Goal: Information Seeking & Learning: Learn about a topic

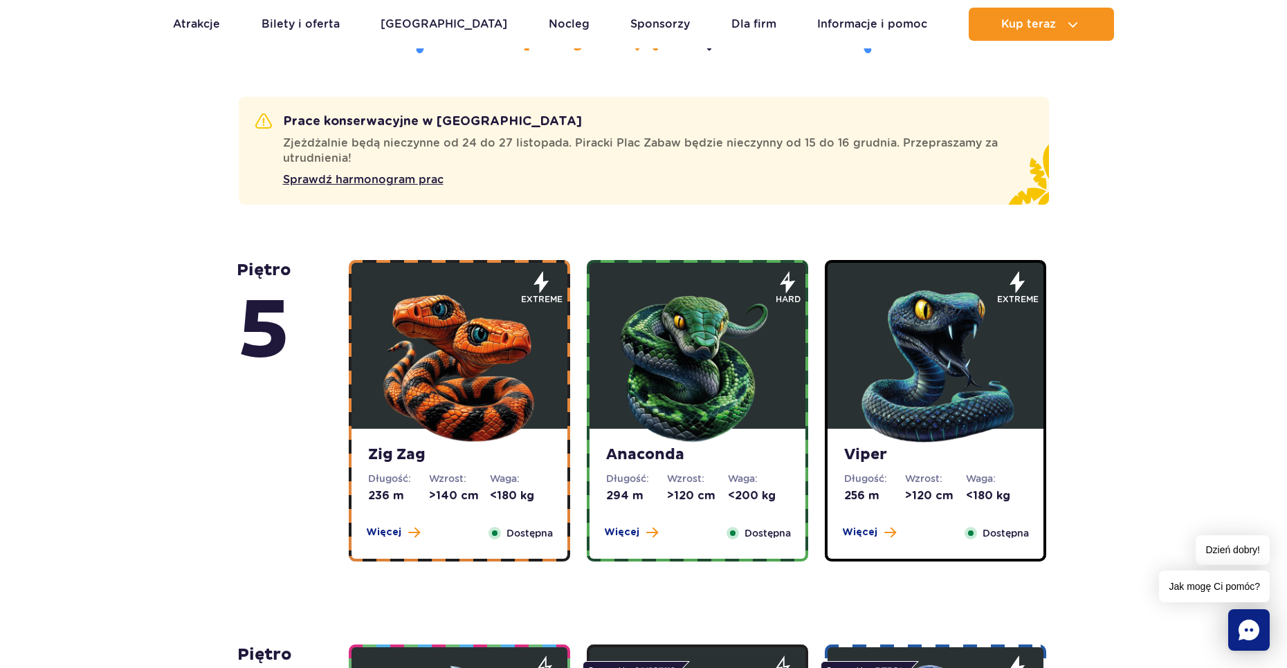
scroll to position [830, 0]
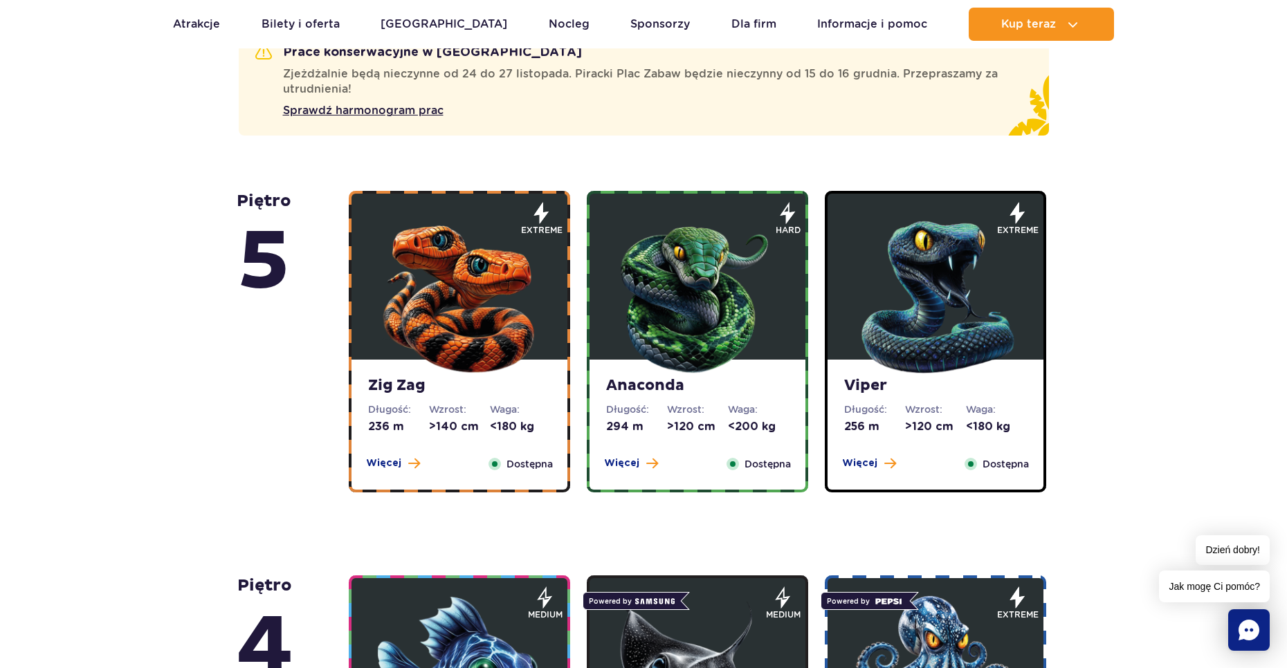
click at [396, 455] on div "Zig Zag Długość: 236 m Wzrost: >140 cm Waga: <180 kg Więcej Zamknij Dostępna" at bounding box center [459, 425] width 216 height 130
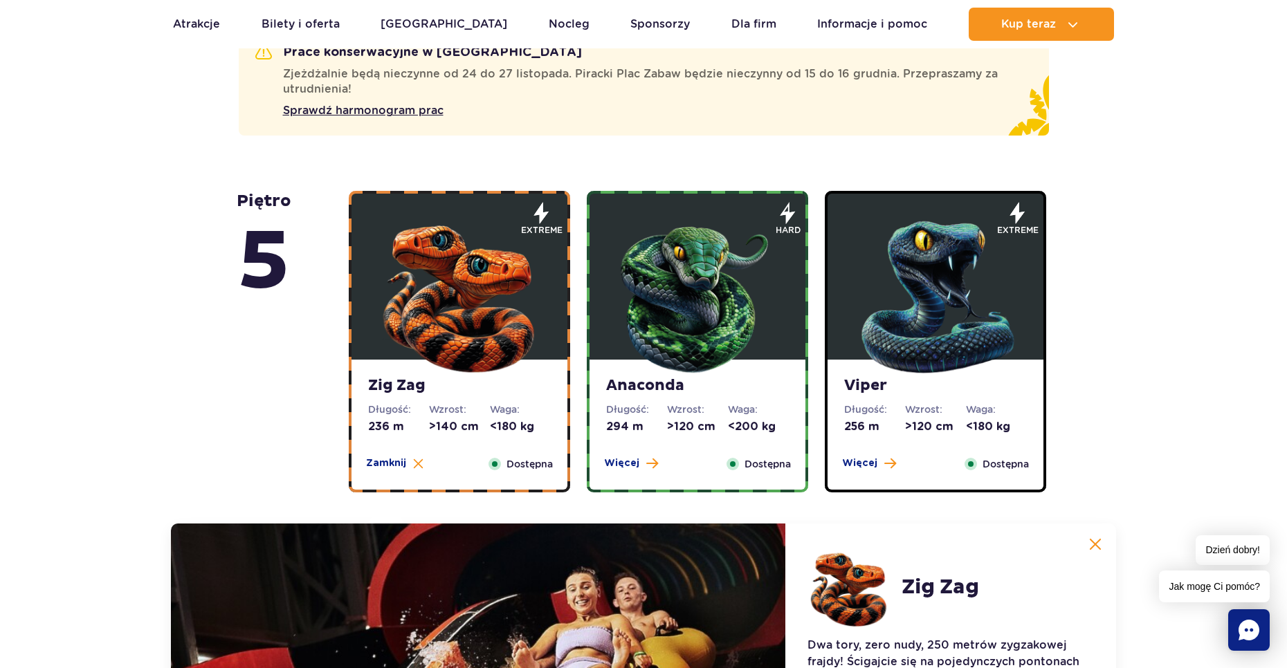
scroll to position [1271, 0]
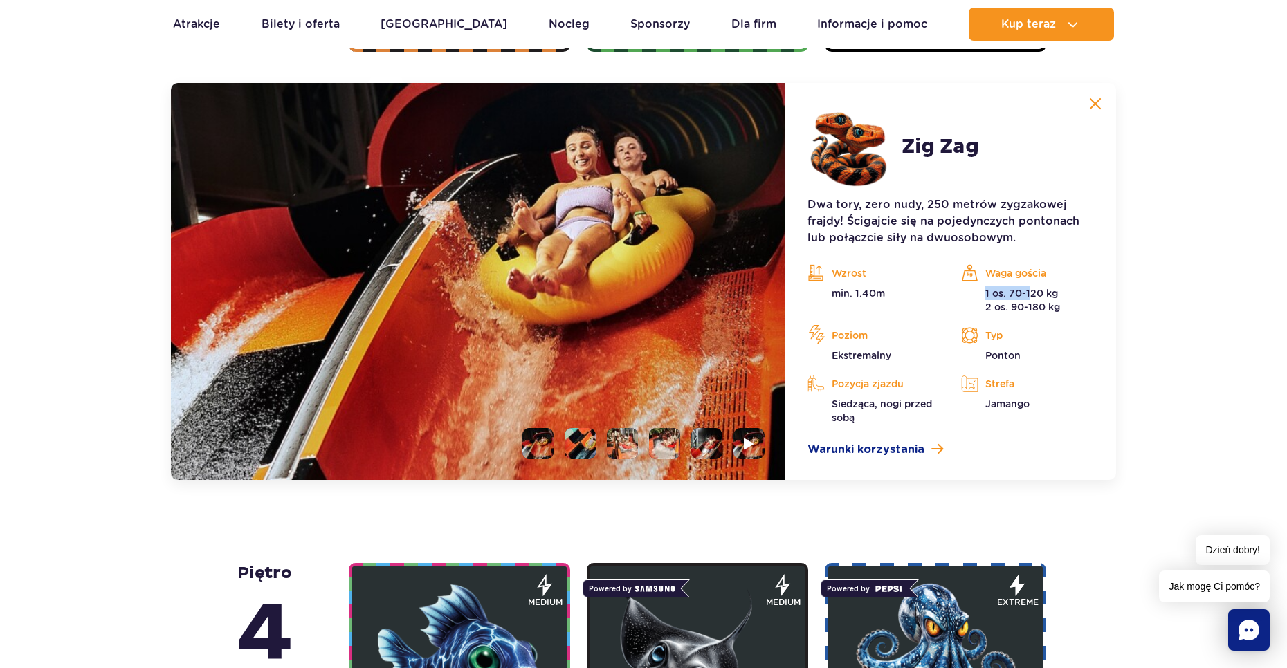
drag, startPoint x: 985, startPoint y: 293, endPoint x: 1031, endPoint y: 294, distance: 45.7
click at [1031, 294] on p "1 os. 70-120 kg 2 os. 90-180 kg" at bounding box center [1027, 300] width 133 height 28
drag, startPoint x: 1008, startPoint y: 309, endPoint x: 1034, endPoint y: 306, distance: 26.4
click at [1034, 306] on p "1 os. 70-120 kg 2 os. 90-180 kg" at bounding box center [1027, 300] width 133 height 28
click at [1017, 340] on p "Typ" at bounding box center [1027, 335] width 133 height 21
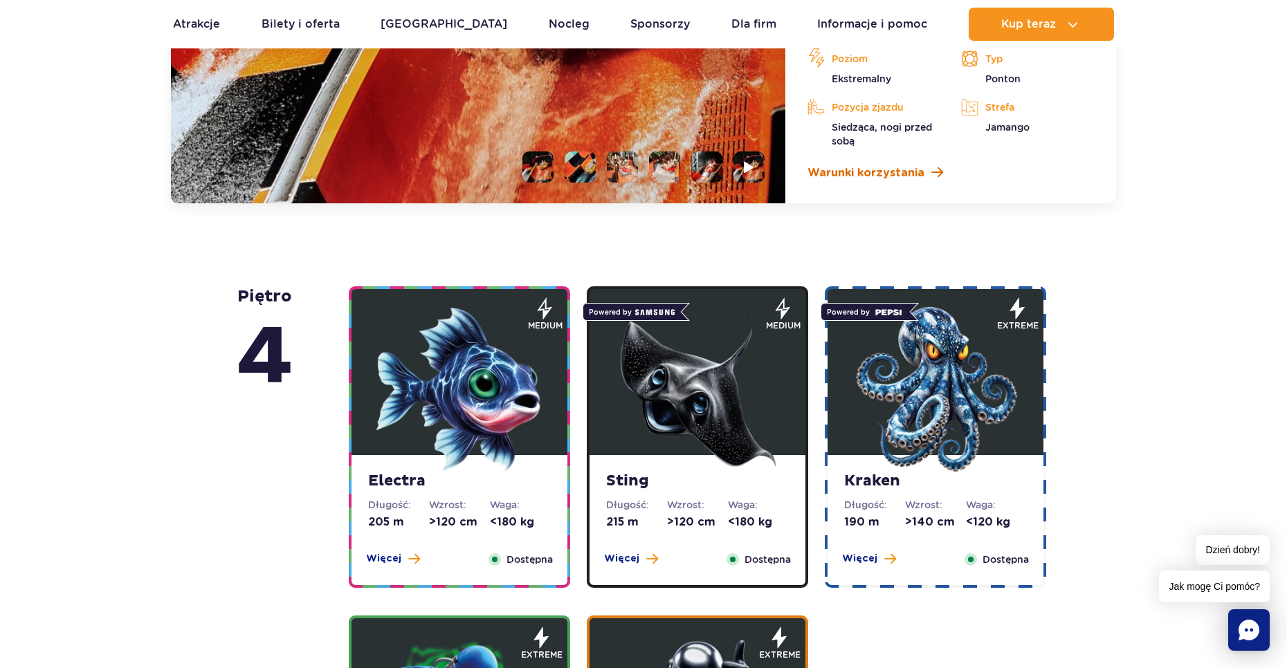
scroll to position [1617, 0]
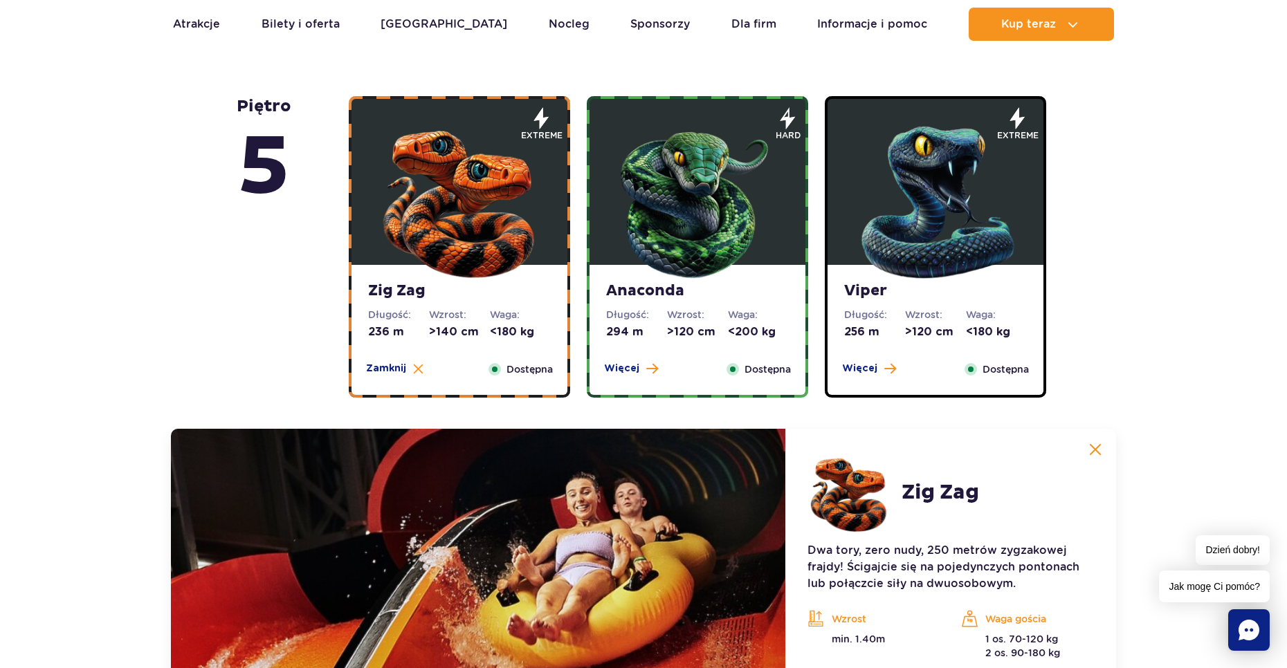
click at [612, 257] on figure at bounding box center [697, 182] width 216 height 166
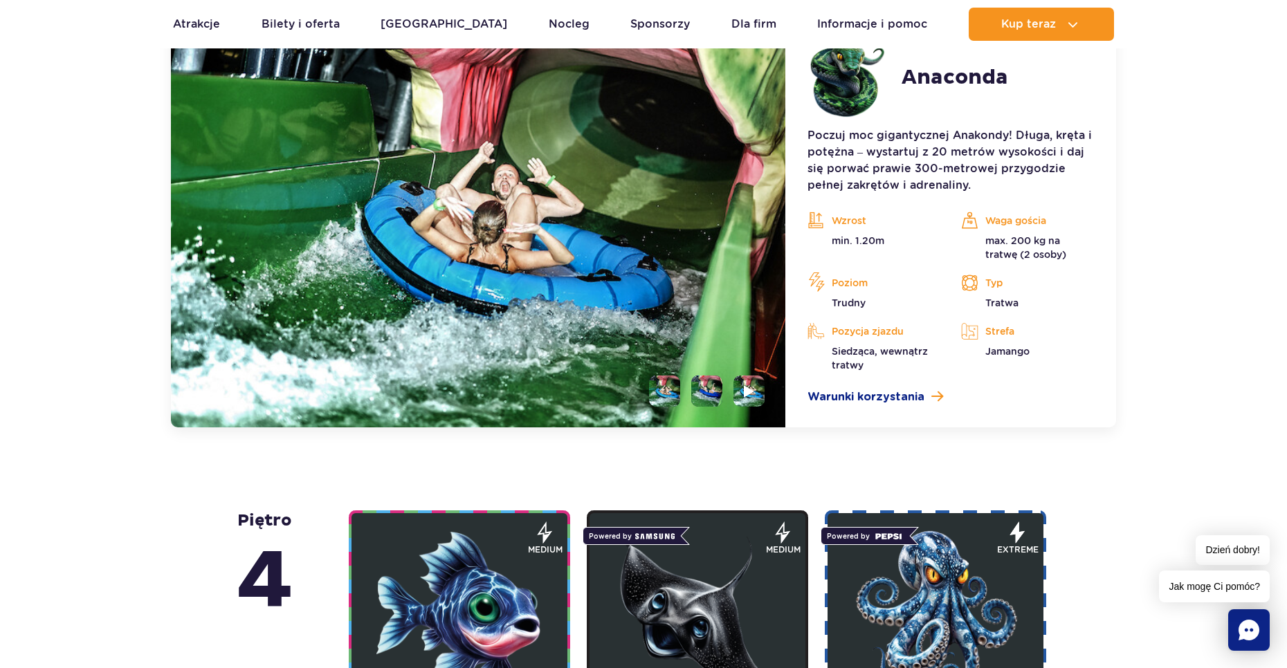
scroll to position [1271, 0]
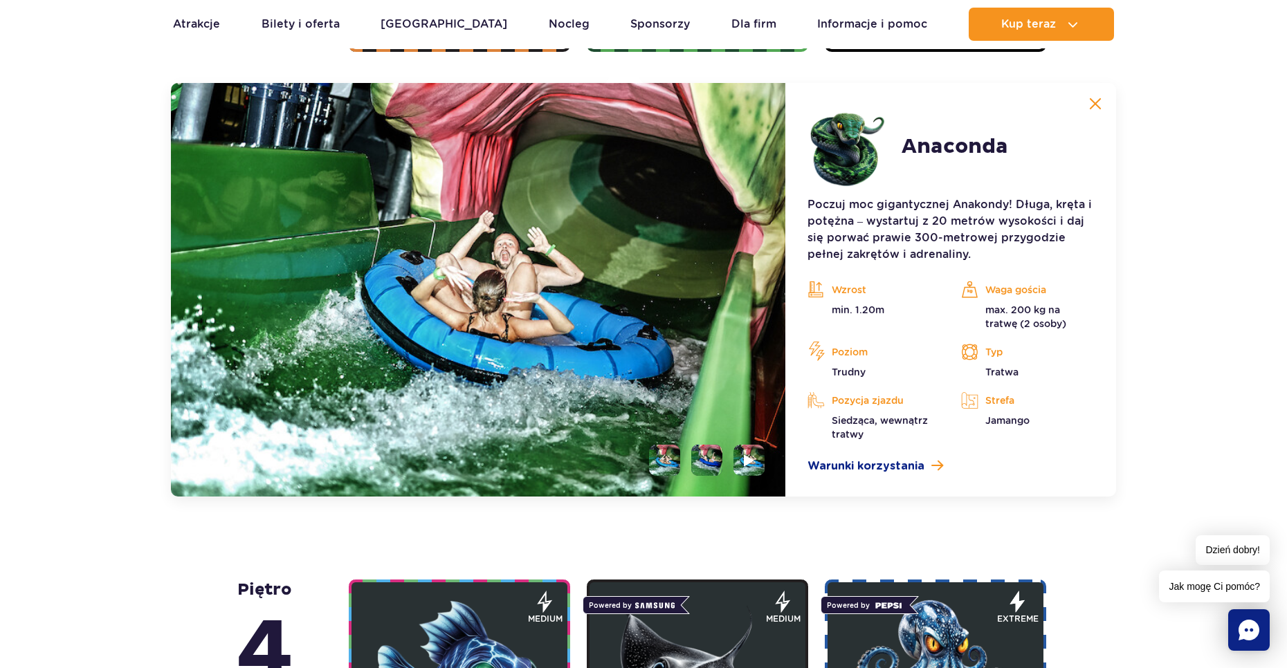
click at [1092, 98] on img at bounding box center [1095, 104] width 12 height 12
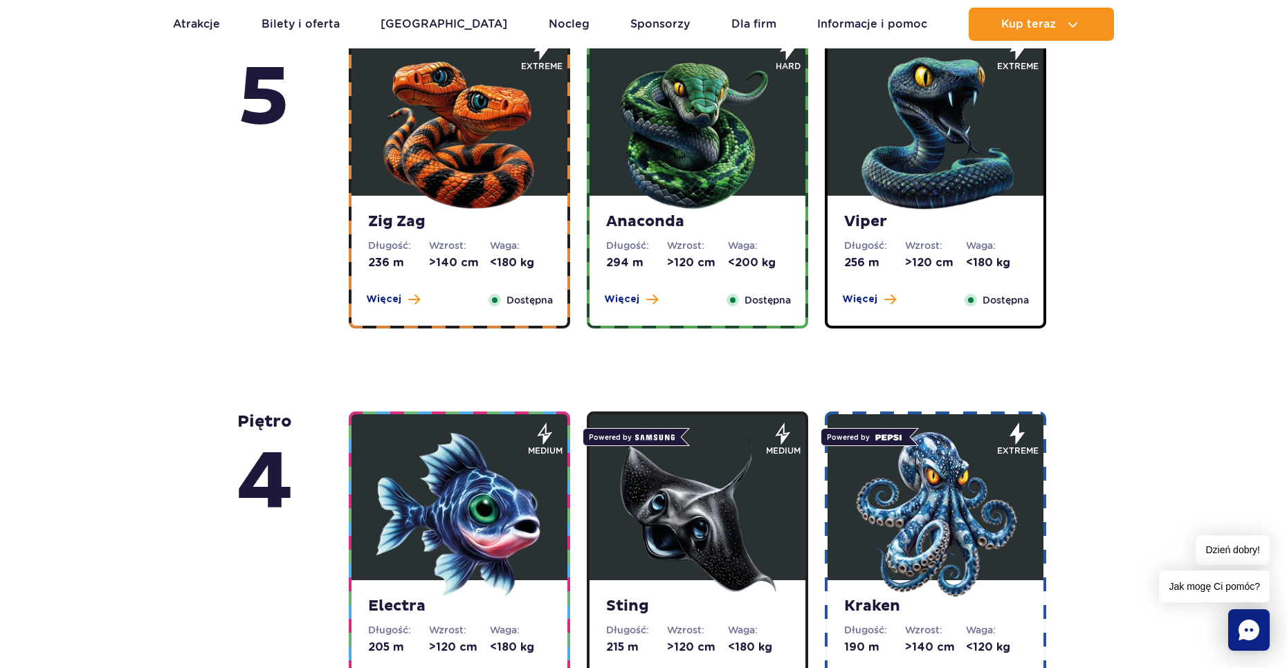
scroll to position [925, 0]
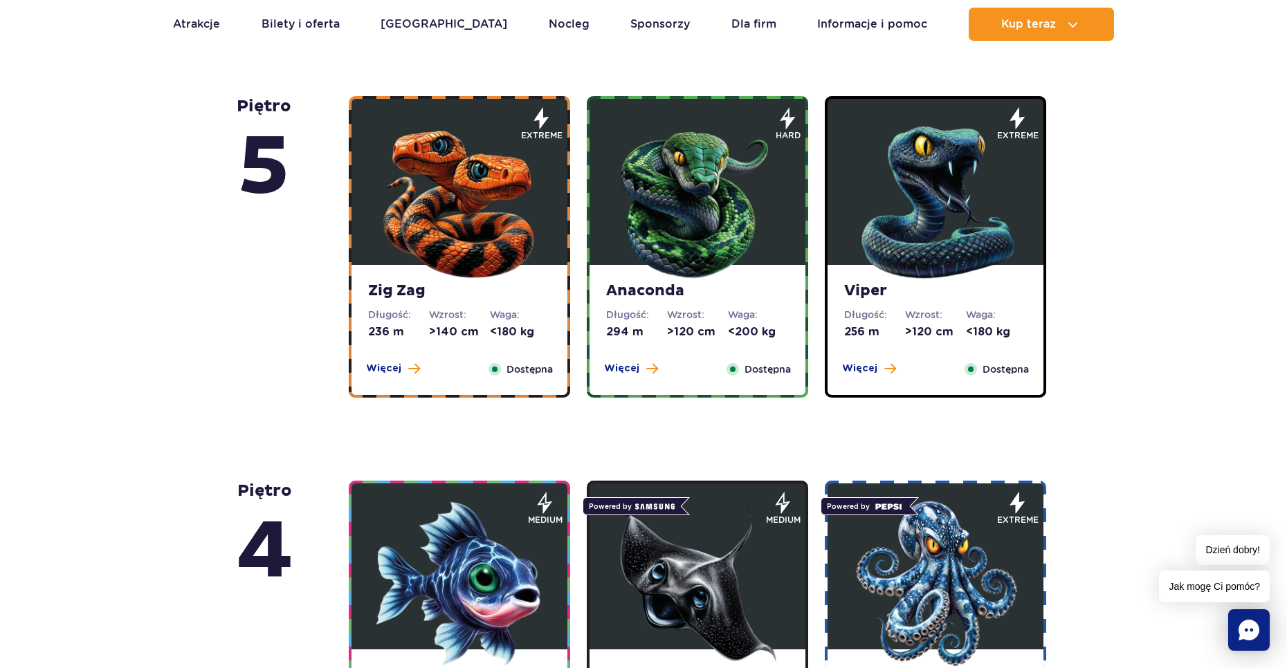
click at [933, 298] on strong "Viper" at bounding box center [935, 291] width 183 height 19
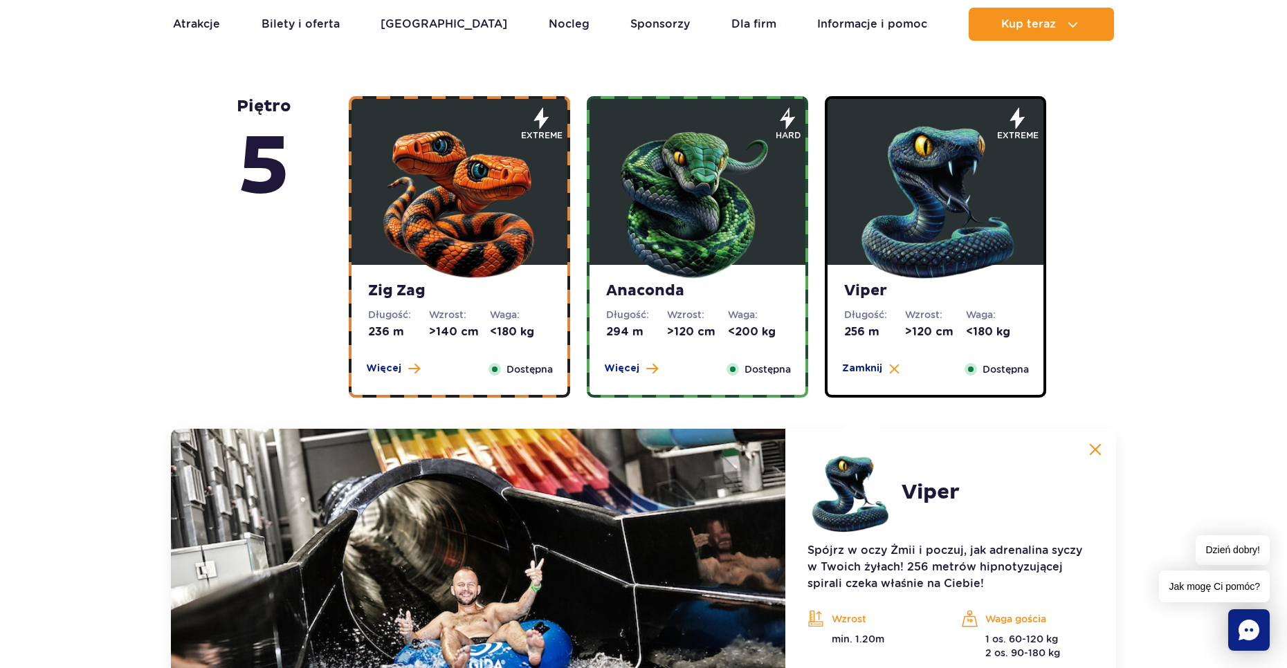
scroll to position [1271, 0]
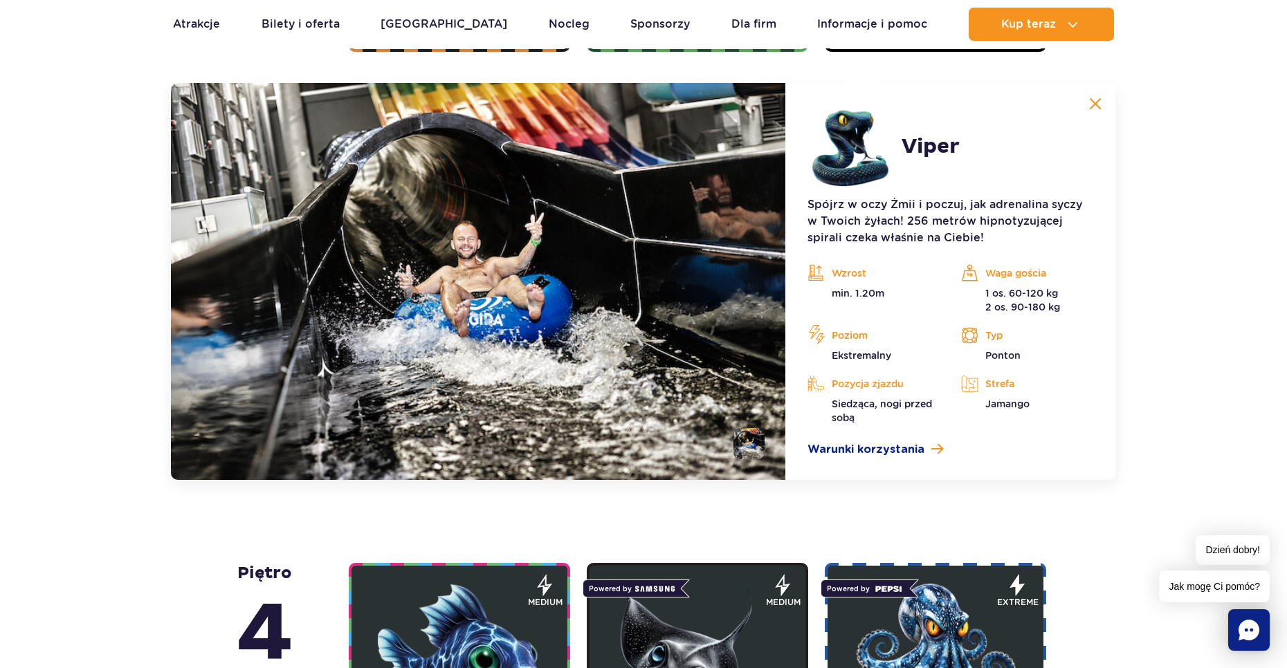
click at [1090, 93] on button at bounding box center [1095, 104] width 28 height 28
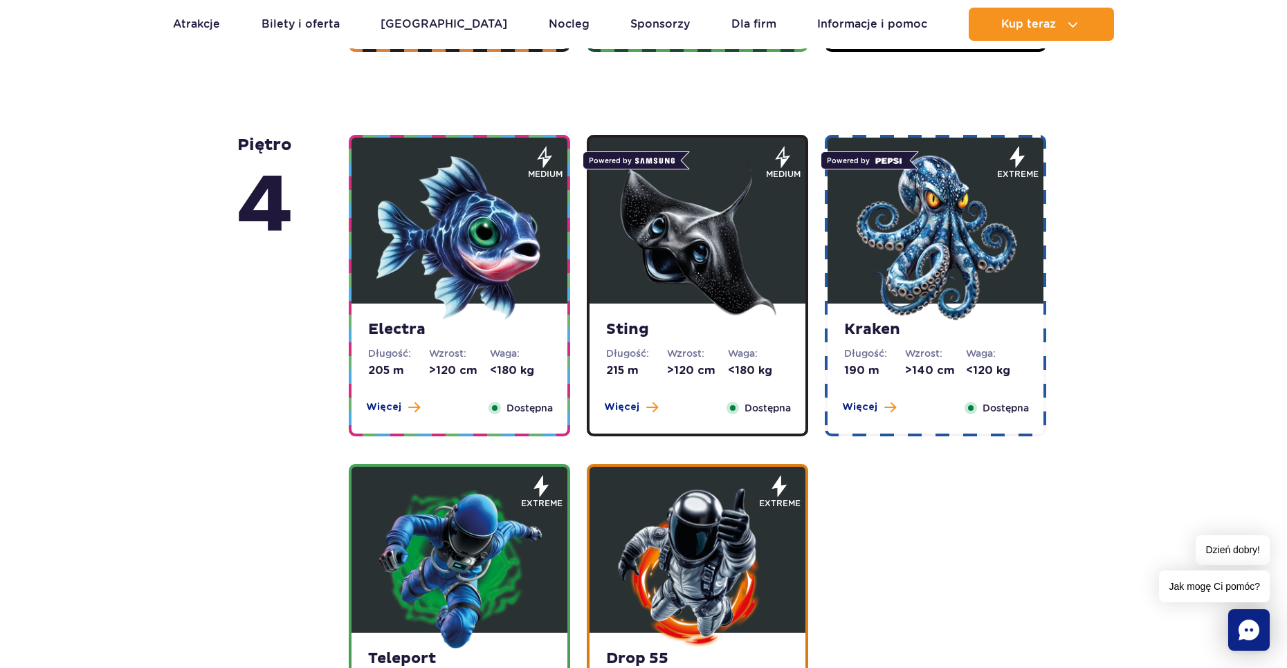
click at [522, 299] on img at bounding box center [459, 238] width 166 height 166
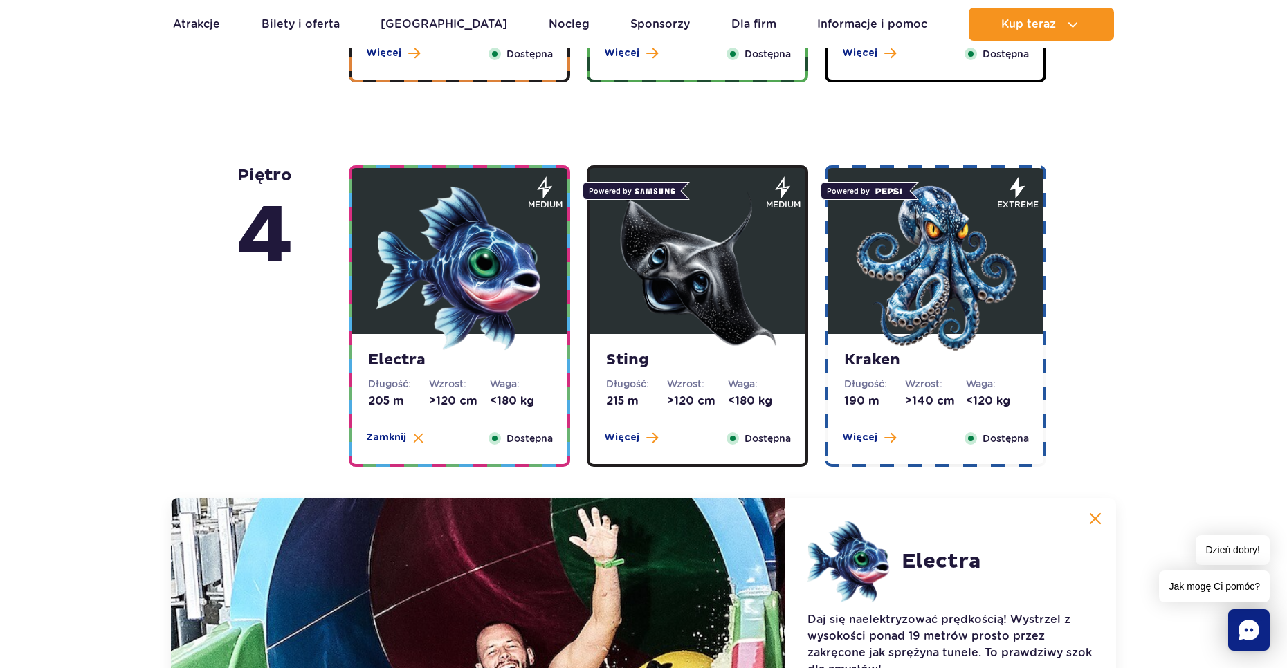
scroll to position [1310, 0]
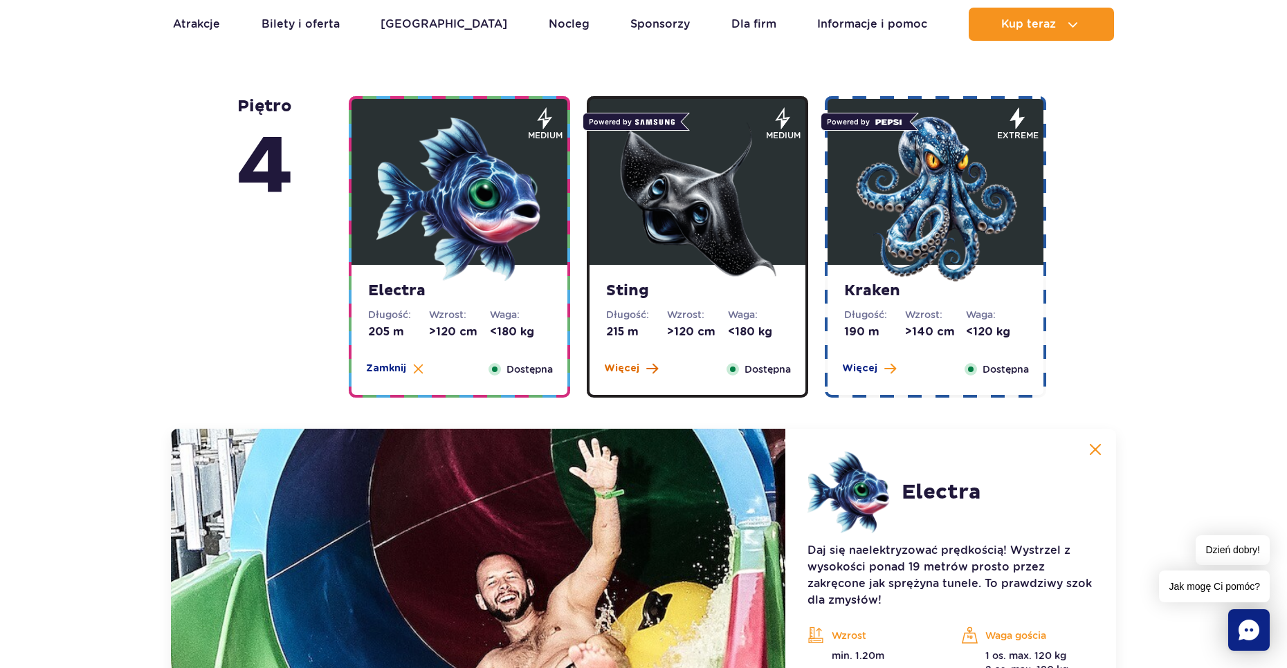
click at [631, 367] on span "Więcej" at bounding box center [621, 369] width 35 height 14
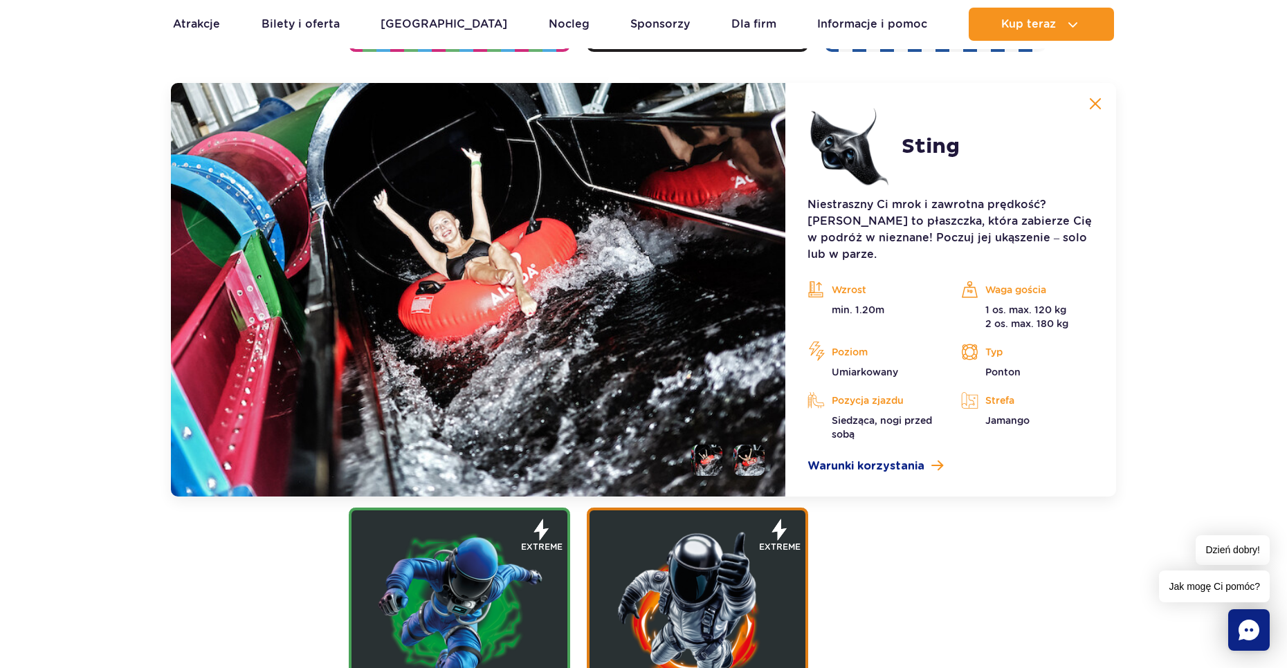
scroll to position [1725, 0]
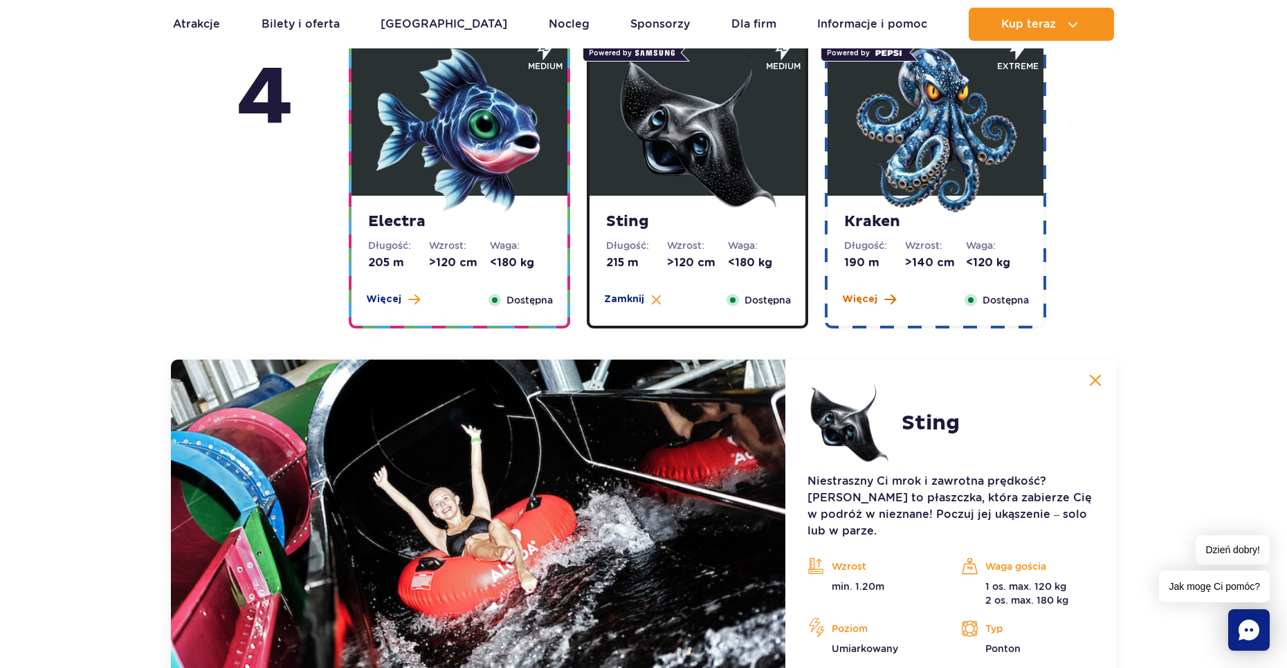
click at [856, 304] on span "Więcej" at bounding box center [859, 300] width 35 height 14
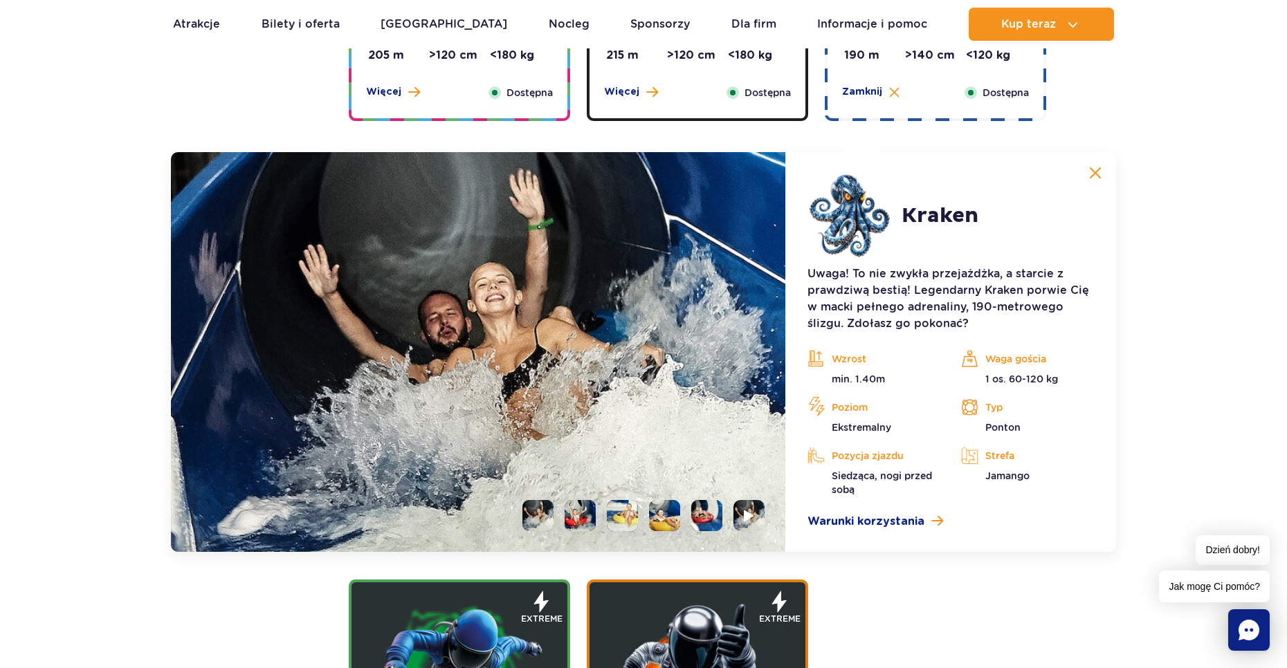
scroll to position [1656, 0]
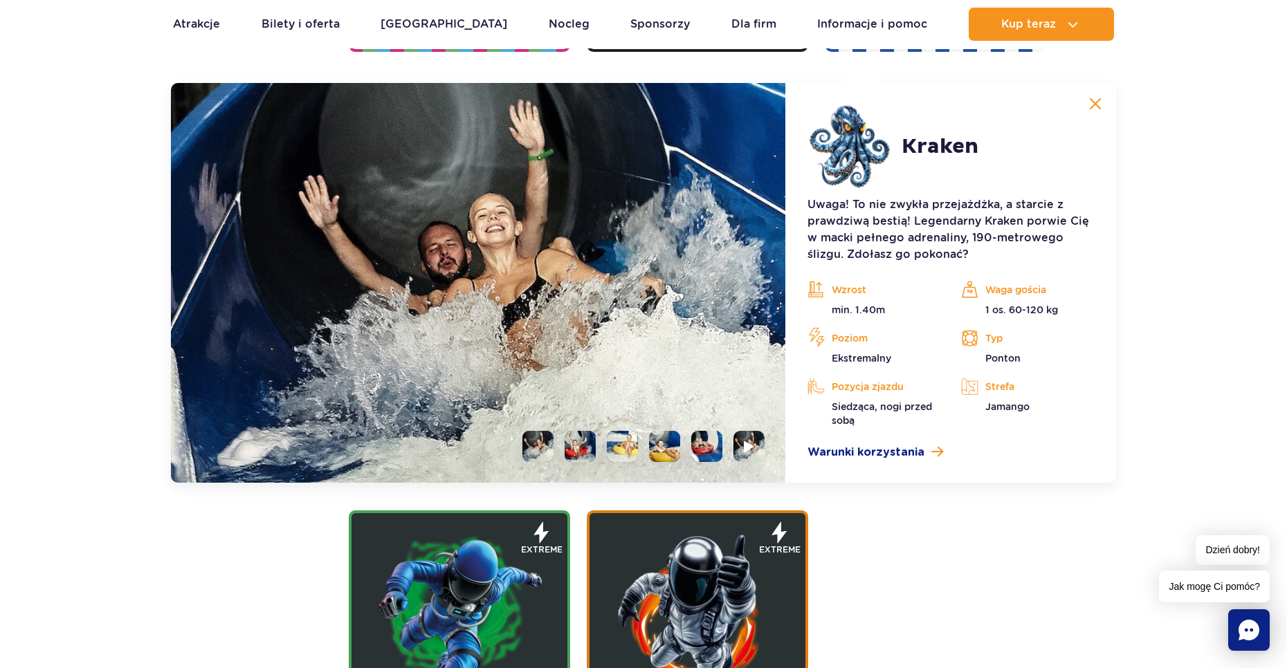
drag, startPoint x: 744, startPoint y: 441, endPoint x: 797, endPoint y: 420, distance: 56.5
click at [746, 441] on img at bounding box center [749, 447] width 10 height 12
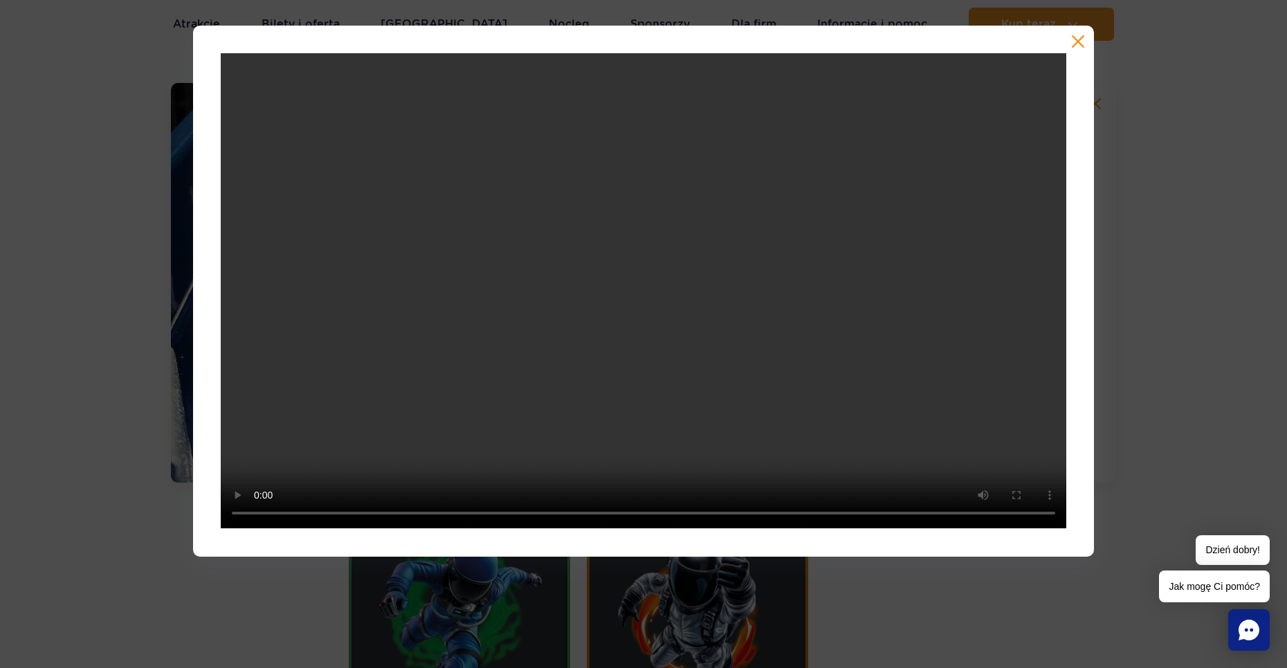
click at [1079, 42] on button "button" at bounding box center [1078, 42] width 14 height 14
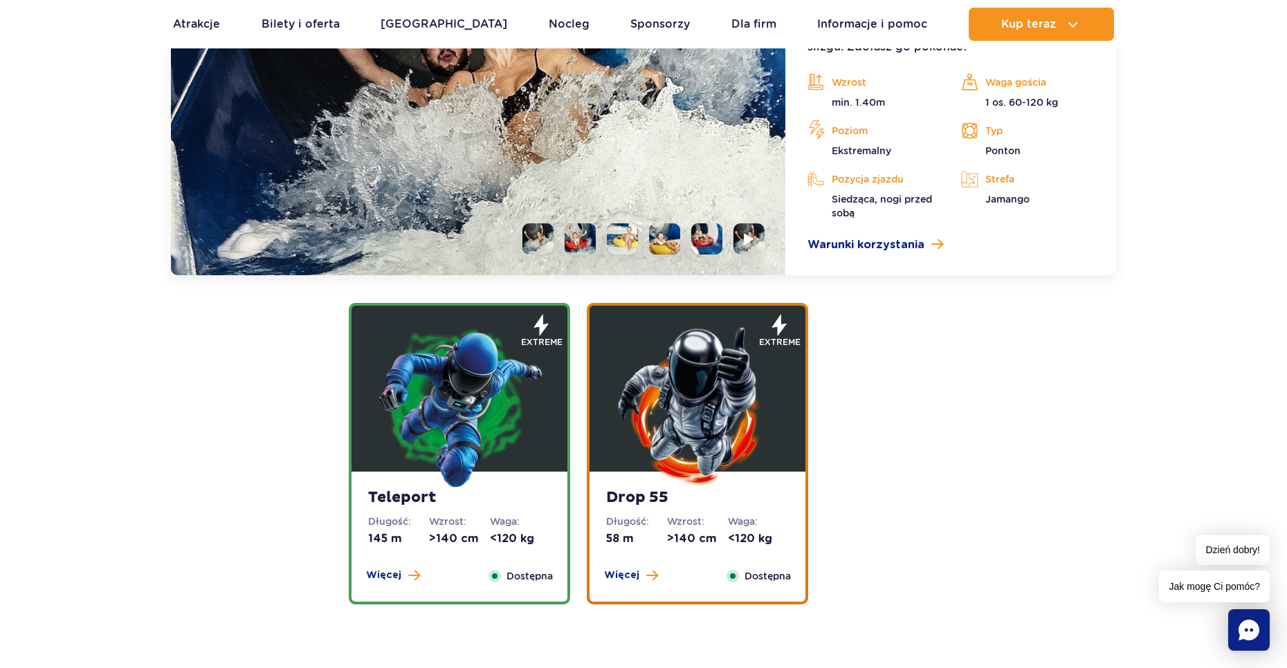
scroll to position [2071, 0]
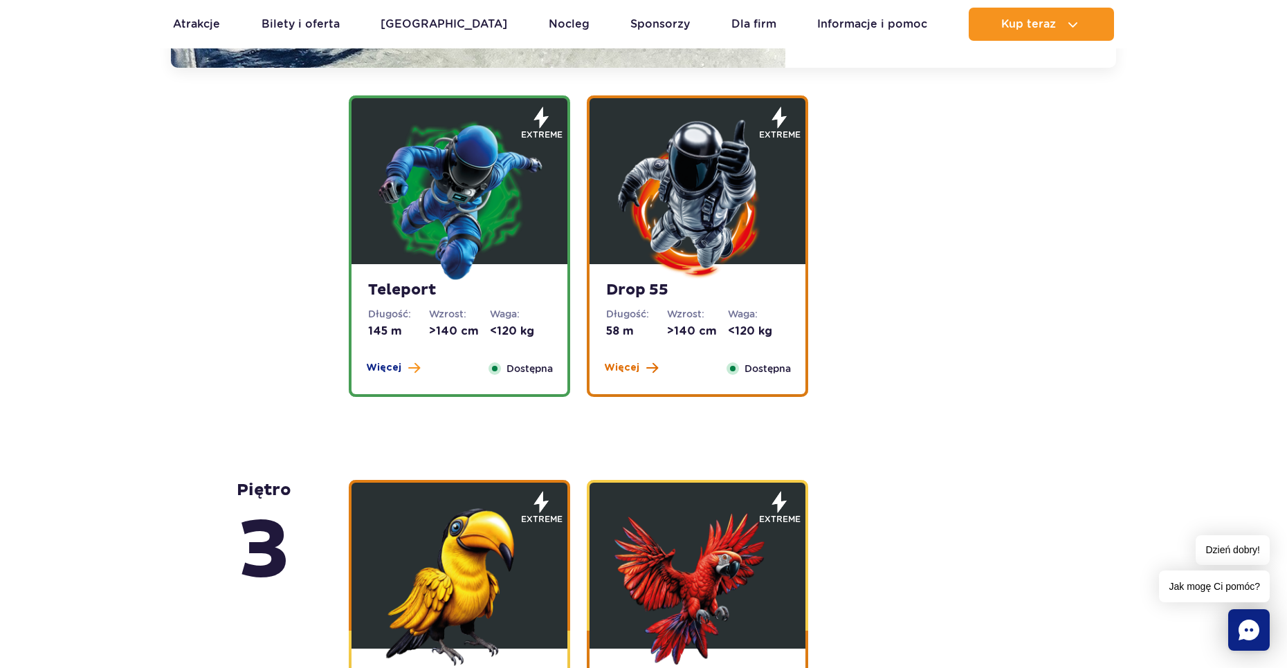
click at [637, 373] on span "Więcej" at bounding box center [621, 368] width 35 height 14
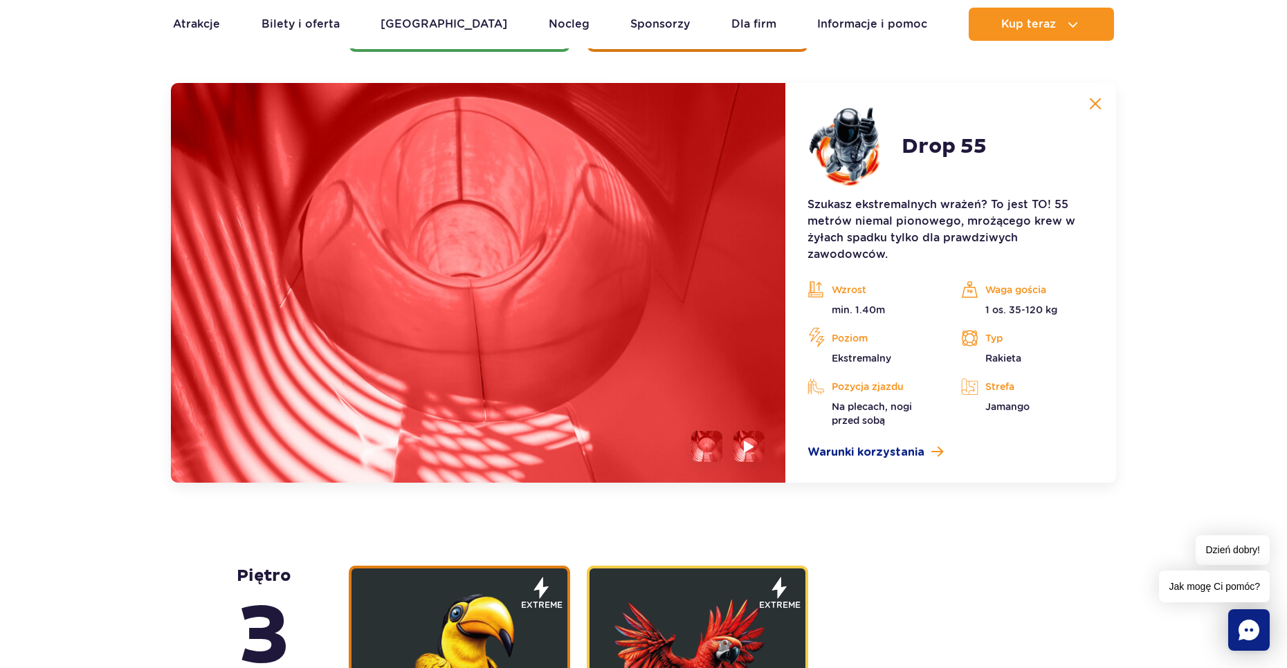
click at [1116, 95] on div "piętro 5 Zig Zag Długość: 236 m Wzrost: >140 cm Waga: <180 kg Więcej Zamknij Do…" at bounding box center [643, 666] width 1287 height 3370
click at [1108, 61] on div "piętro 5 Zig Zag Długość: 236 m Wzrost: >140 cm Waga: <180 kg Więcej Zamknij Do…" at bounding box center [643, 666] width 1287 height 3370
click at [1096, 102] on img at bounding box center [1095, 104] width 12 height 12
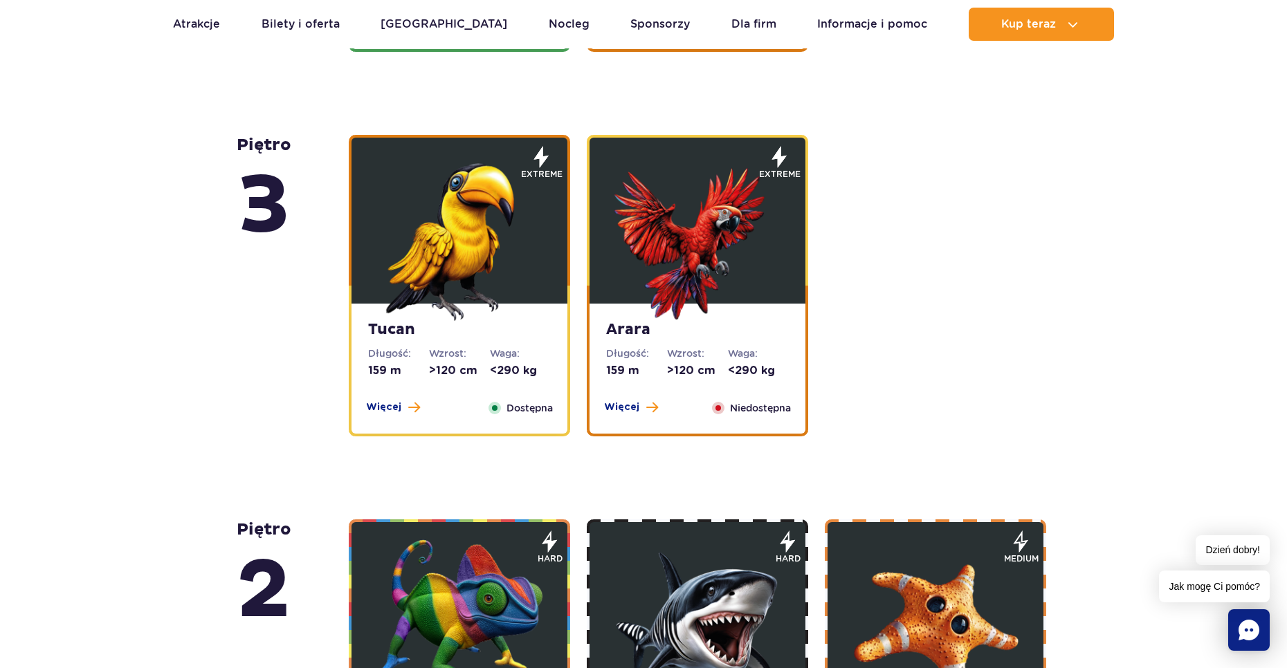
click at [515, 265] on img at bounding box center [459, 238] width 166 height 166
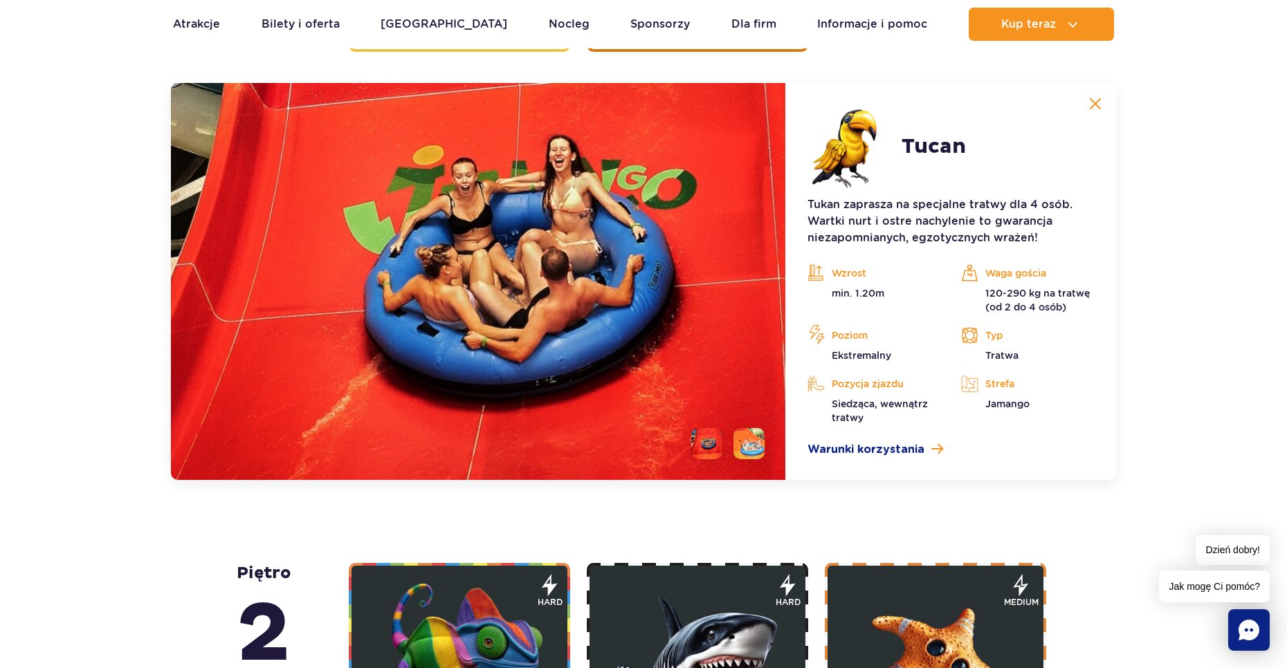
click at [1099, 107] on img at bounding box center [1095, 104] width 12 height 12
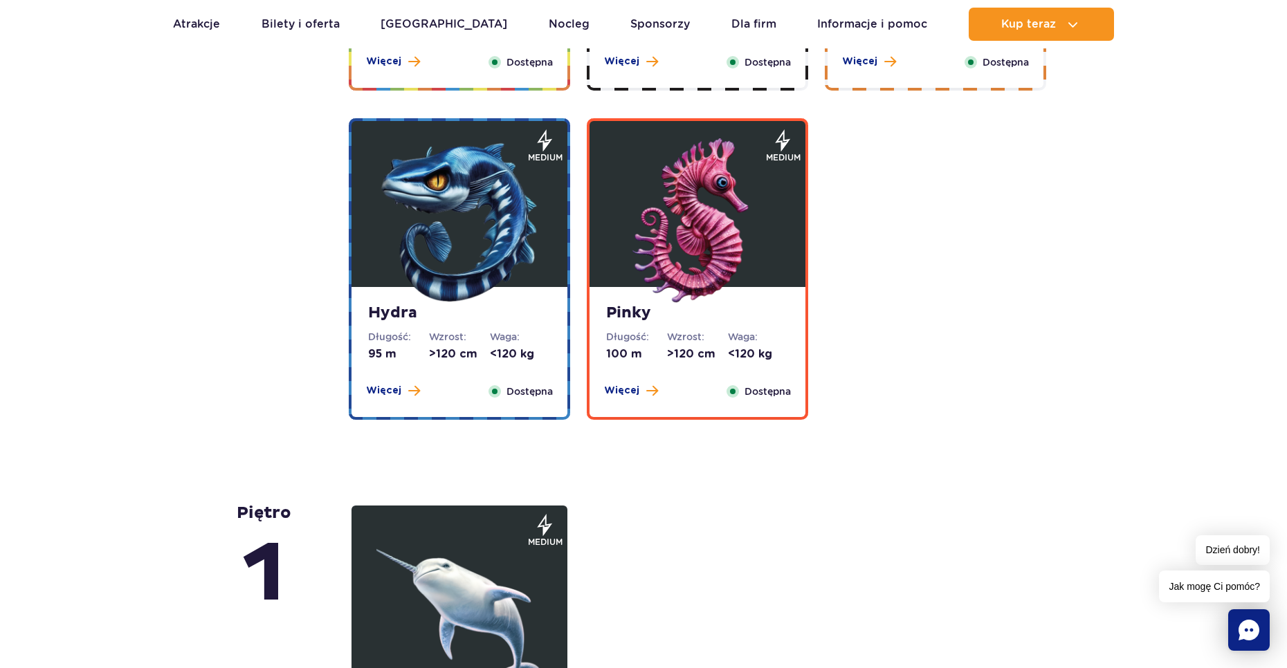
scroll to position [2923, 0]
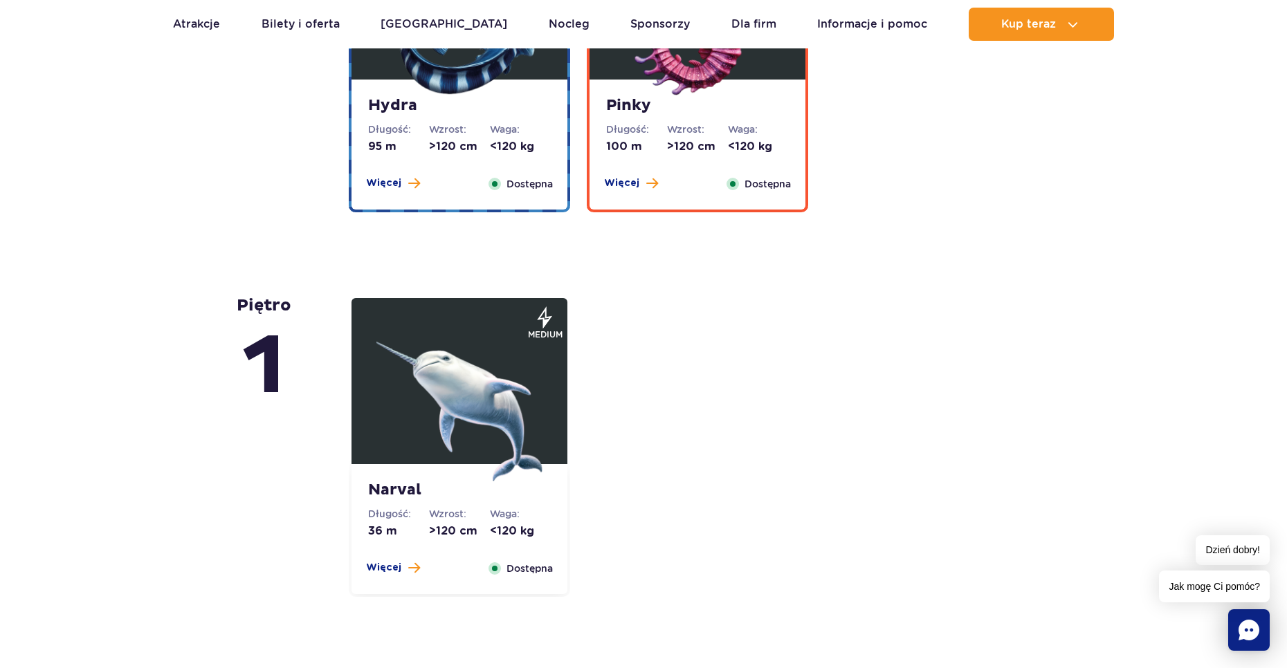
click at [390, 560] on div "Narval Długość: 36 m Wzrost: >120 cm Waga: <120 kg Więcej Zamknij Dostępna" at bounding box center [459, 529] width 216 height 130
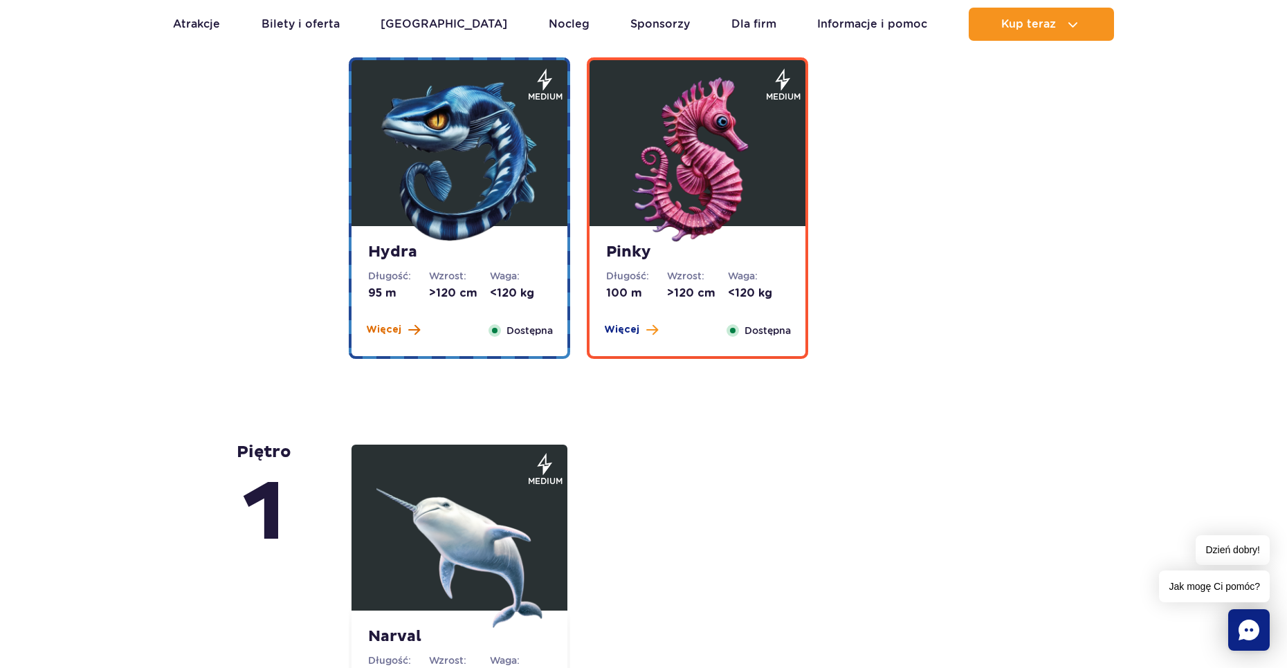
click at [394, 333] on span "Więcej" at bounding box center [383, 330] width 35 height 14
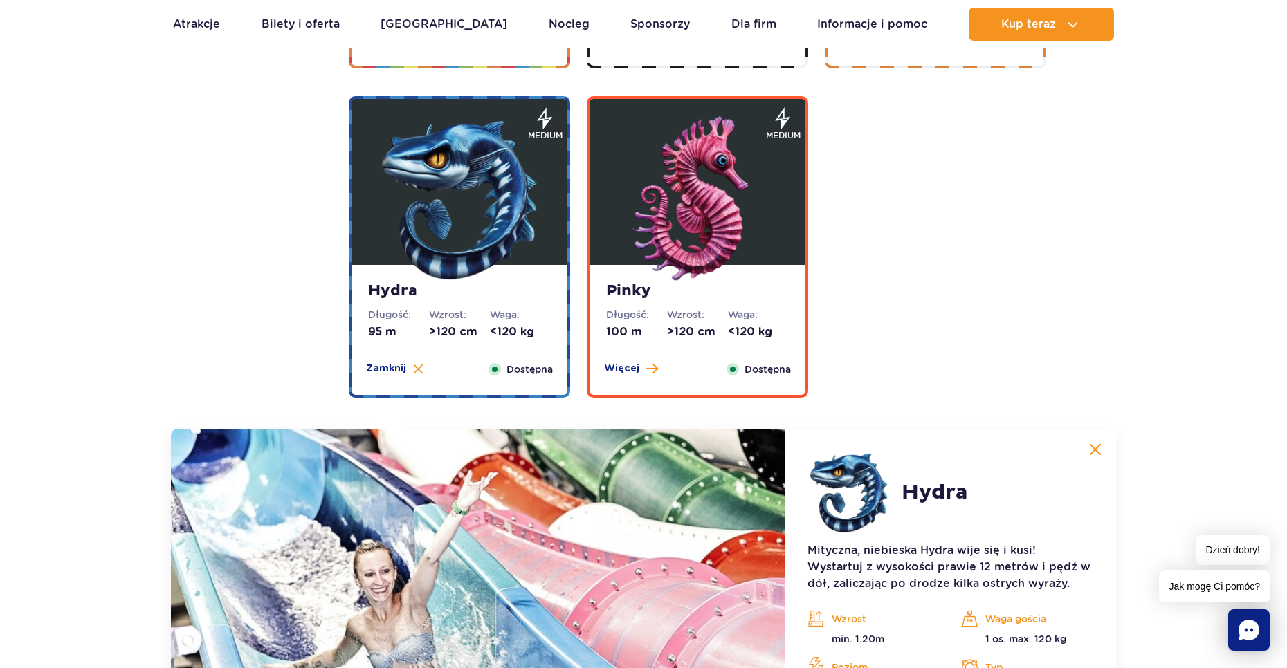
scroll to position [2599, 0]
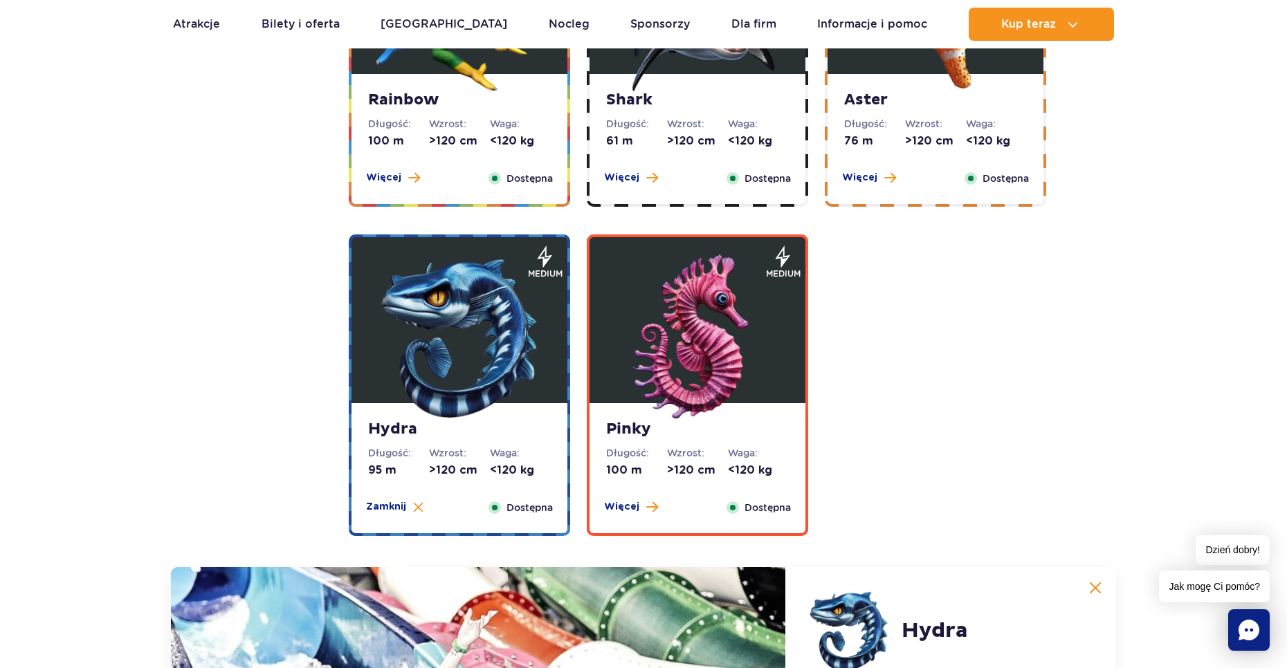
click at [723, 382] on img at bounding box center [697, 338] width 166 height 166
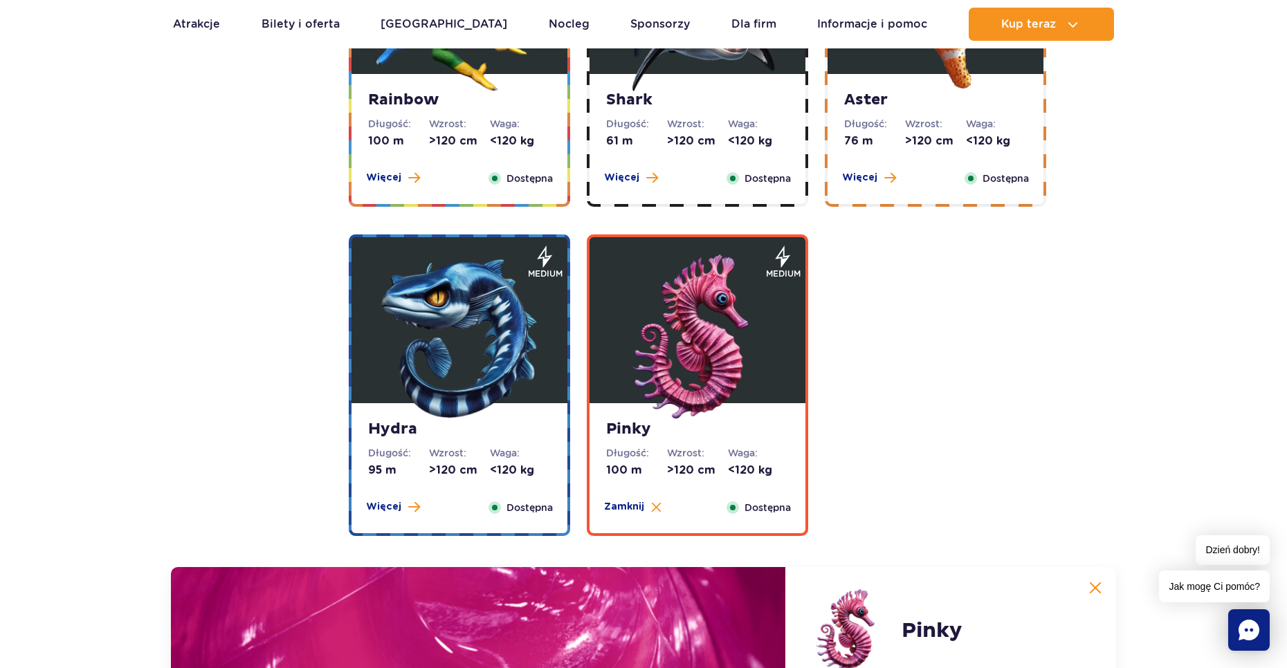
scroll to position [2530, 0]
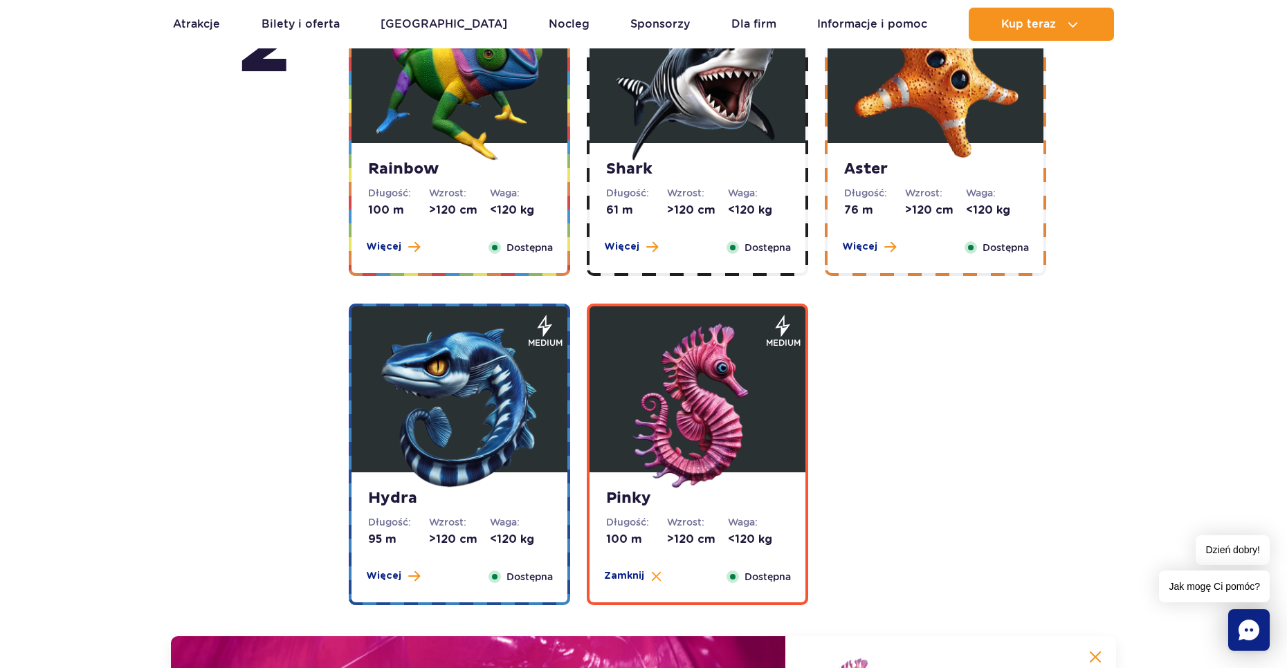
drag, startPoint x: 814, startPoint y: 376, endPoint x: 825, endPoint y: 410, distance: 36.1
drag, startPoint x: 825, startPoint y: 410, endPoint x: 1169, endPoint y: 426, distance: 344.9
click at [1169, 427] on div "piętro 5 Zig Zag Długość: 236 m Wzrost: >140 cm Waga: <180 kg Więcej Zamknij Do…" at bounding box center [643, 121] width 1287 height 3370
click at [910, 203] on dd ">120 cm" at bounding box center [935, 210] width 61 height 15
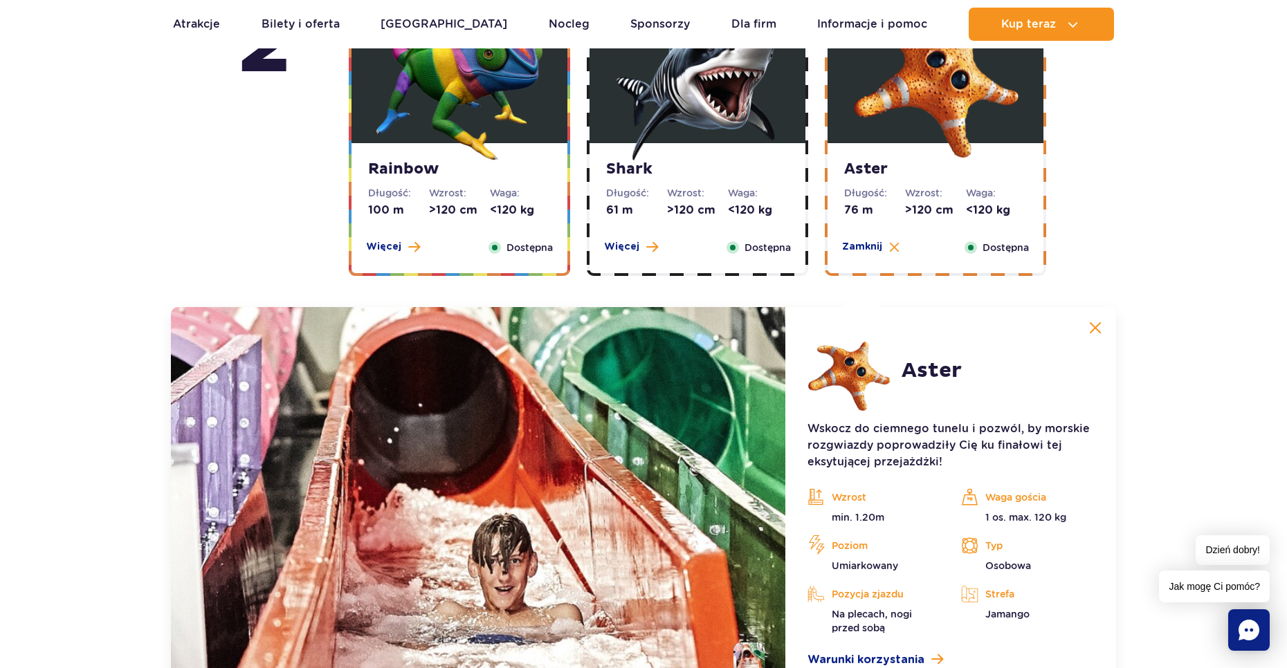
scroll to position [2754, 0]
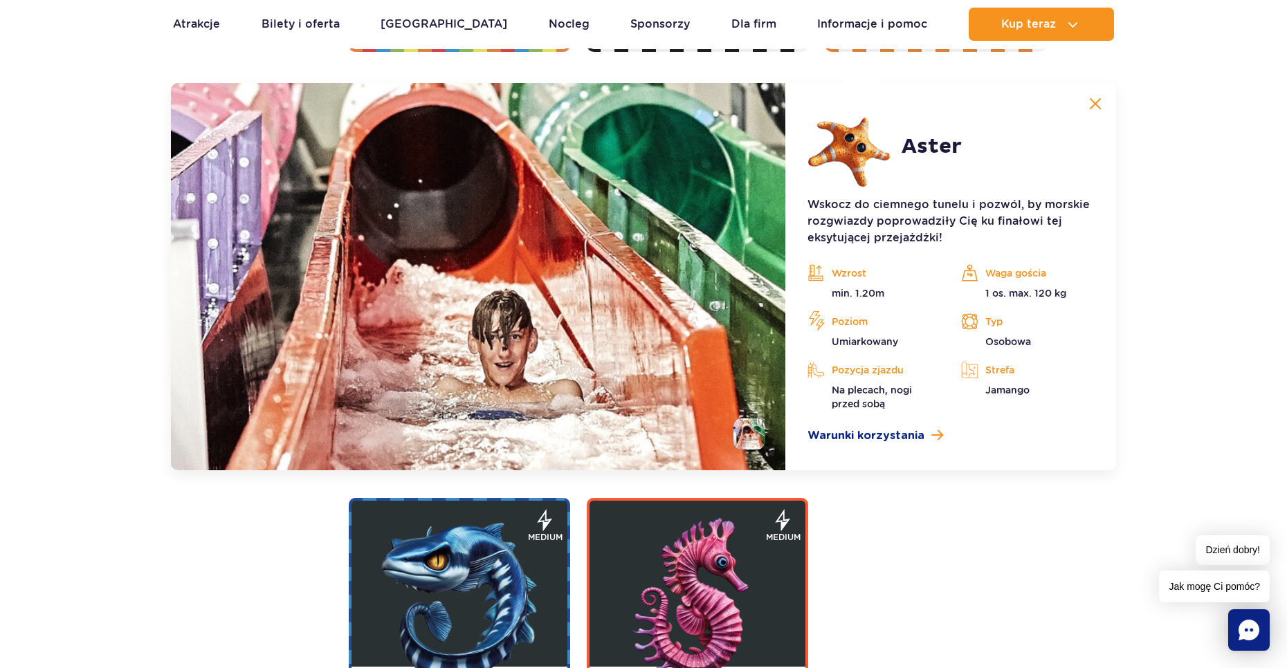
drag, startPoint x: 1088, startPoint y: 87, endPoint x: 1087, endPoint y: 95, distance: 7.6
click at [1087, 90] on div "[PERSON_NAME] Aster Wskocz do ciemnego tunelu i pozwól, by morskie rozgwiazdy p…" at bounding box center [643, 276] width 945 height 387
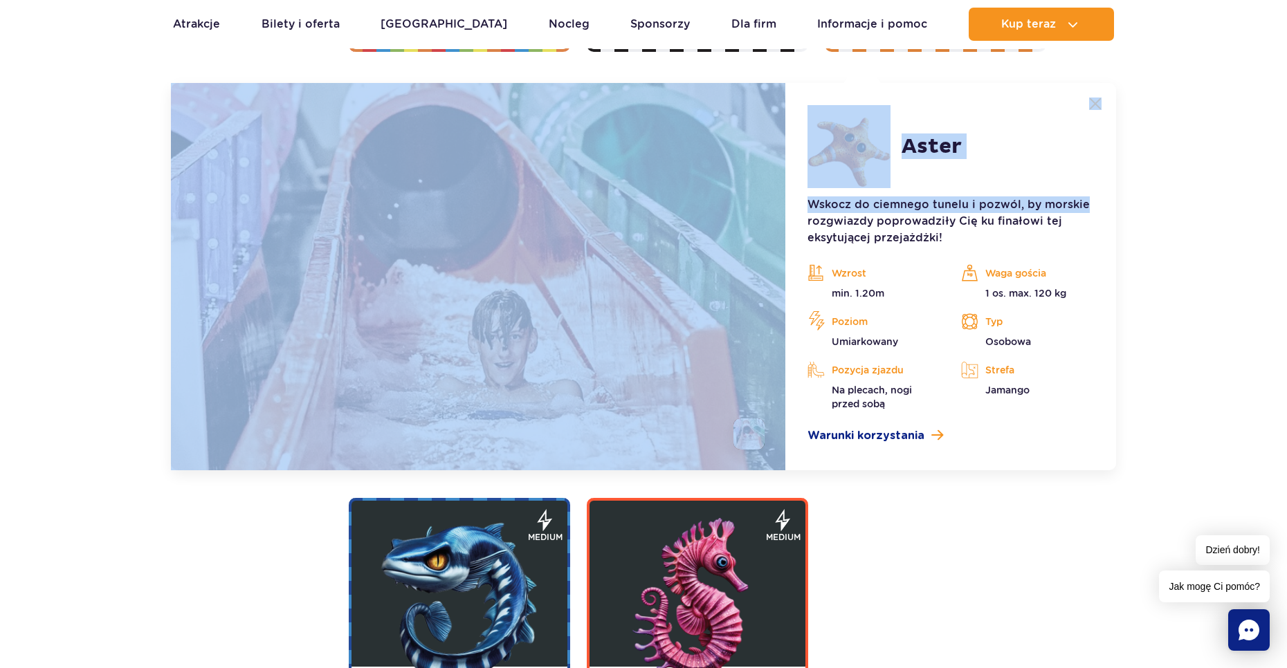
click at [1101, 98] on button at bounding box center [1095, 104] width 28 height 28
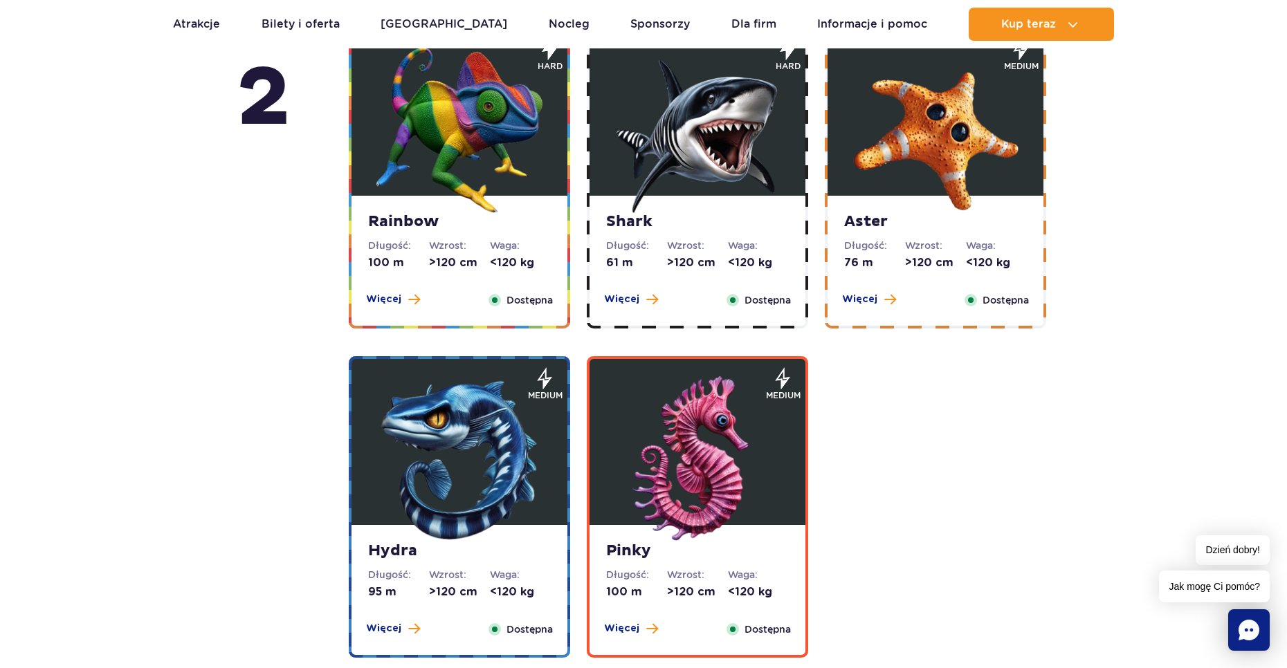
click at [497, 244] on dt "Waga:" at bounding box center [520, 246] width 61 height 14
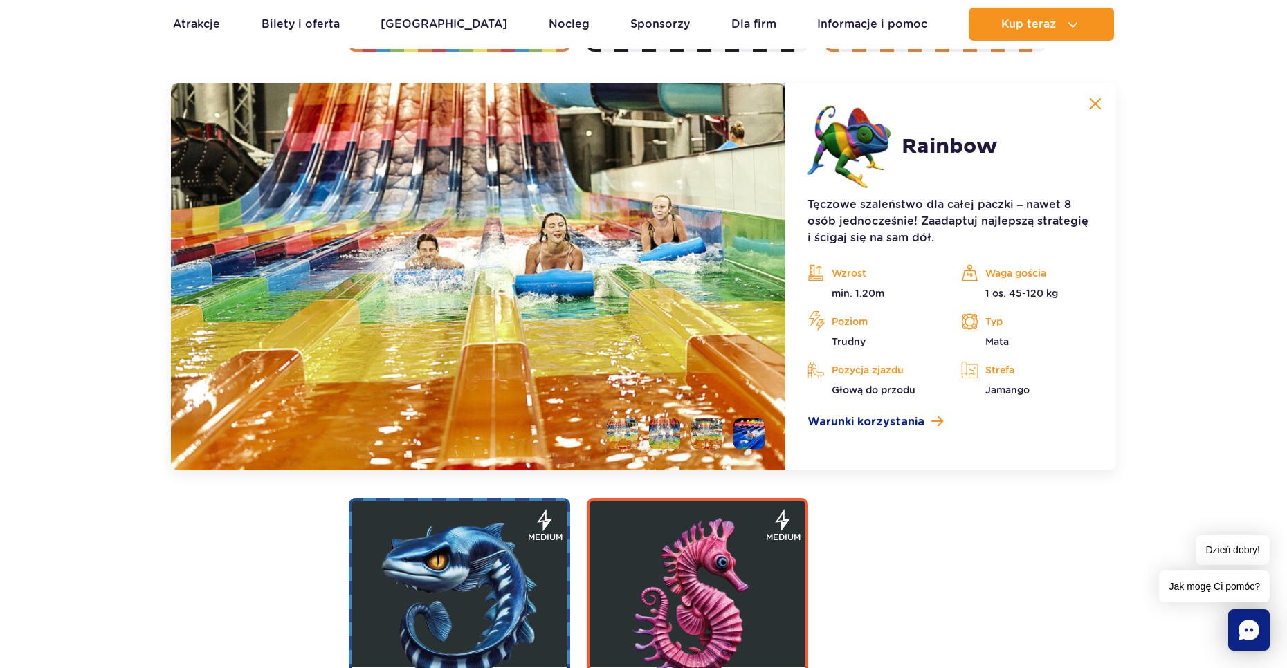
click at [1090, 118] on article "Rainbow Tęczowe szaleństwo dla całej paczki – nawet 8 osób jednocześnie! Zaadap…" at bounding box center [950, 276] width 331 height 387
click at [1101, 105] on button at bounding box center [1095, 104] width 28 height 28
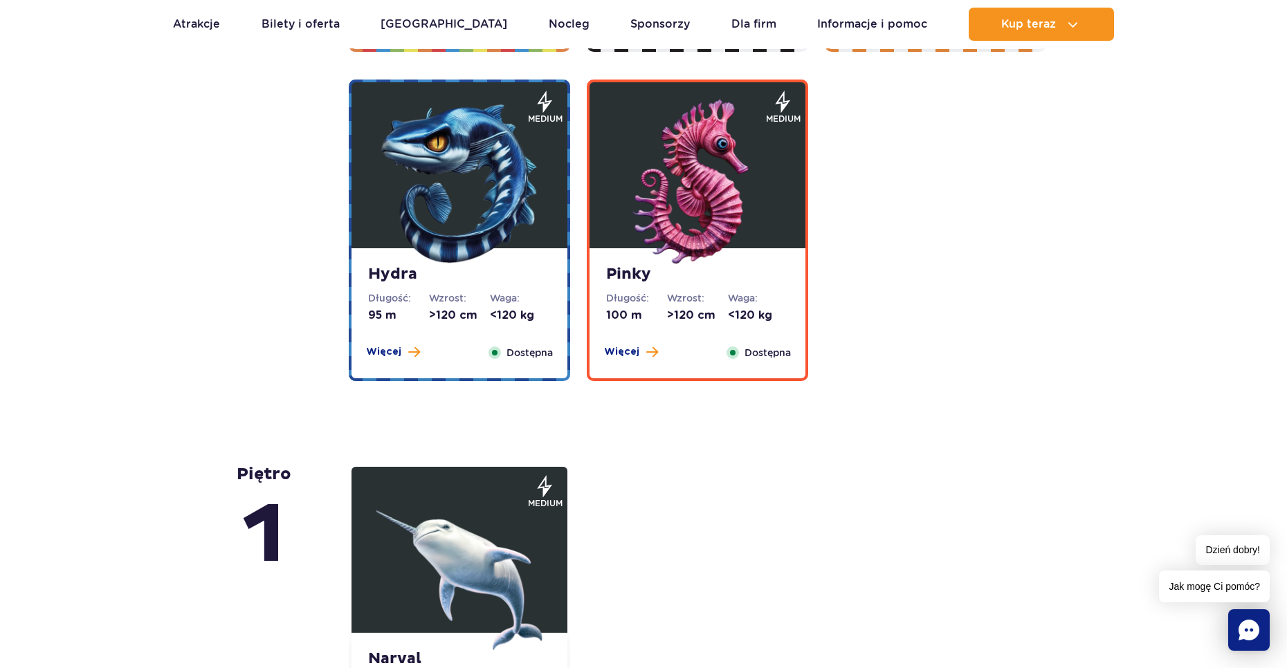
click at [641, 313] on dd "100 m" at bounding box center [636, 315] width 61 height 15
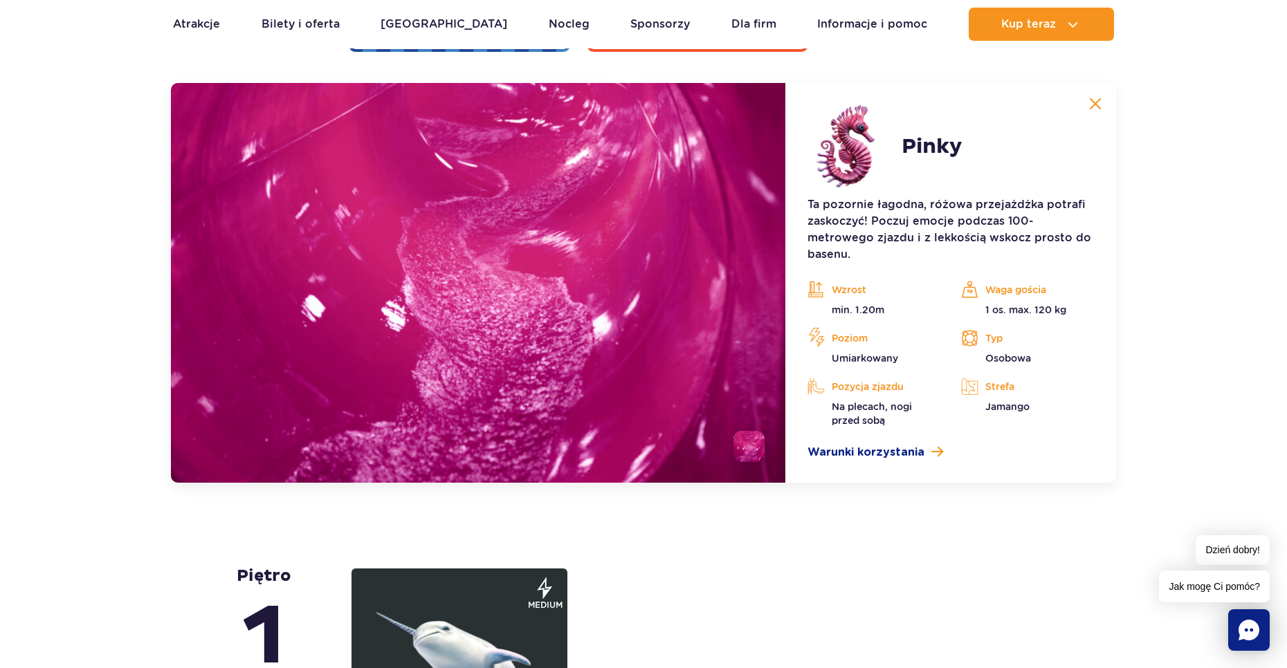
click at [1111, 102] on article "Pinky Ta pozornie łagodna, różowa przejażdżka potrafi zaskoczyć! Poczuj emocje …" at bounding box center [950, 283] width 331 height 400
click at [1105, 105] on button at bounding box center [1095, 104] width 28 height 28
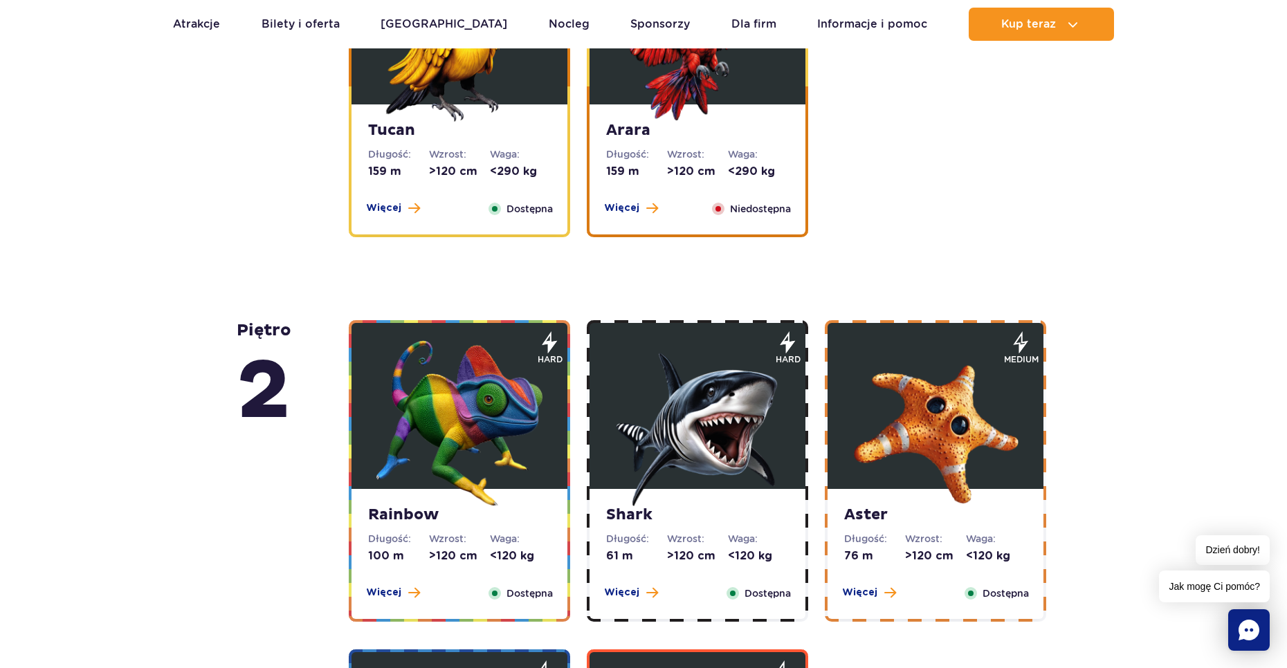
click at [854, 421] on img at bounding box center [935, 423] width 166 height 166
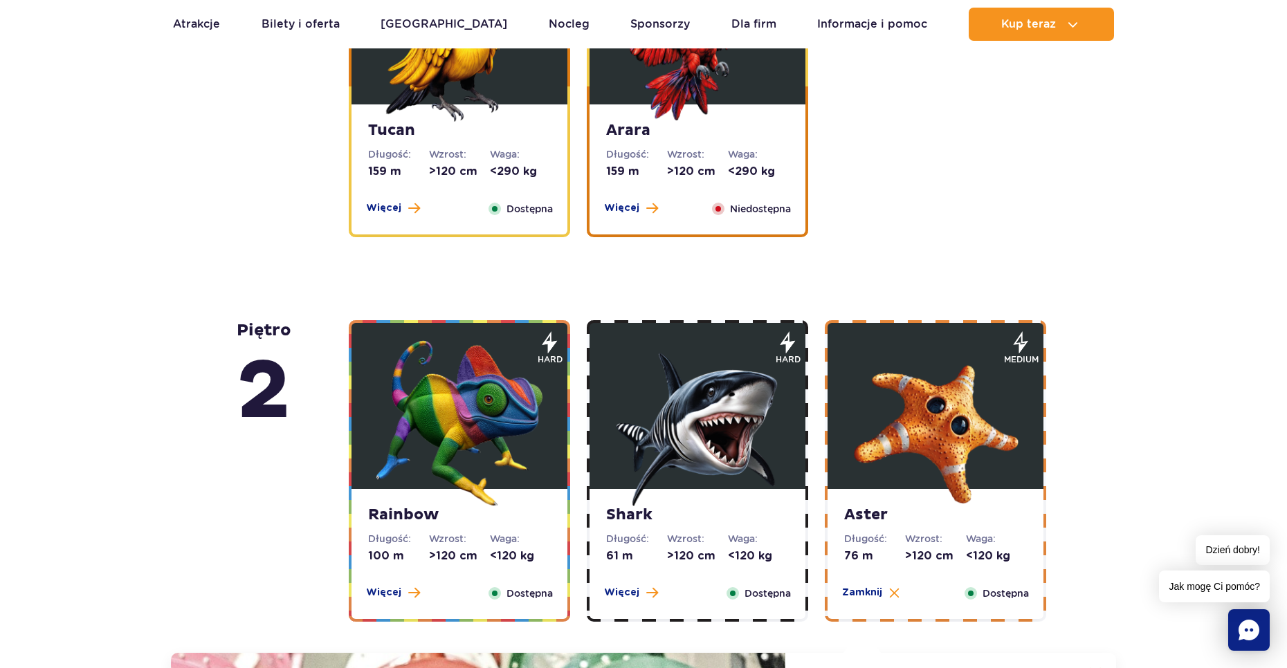
scroll to position [2754, 0]
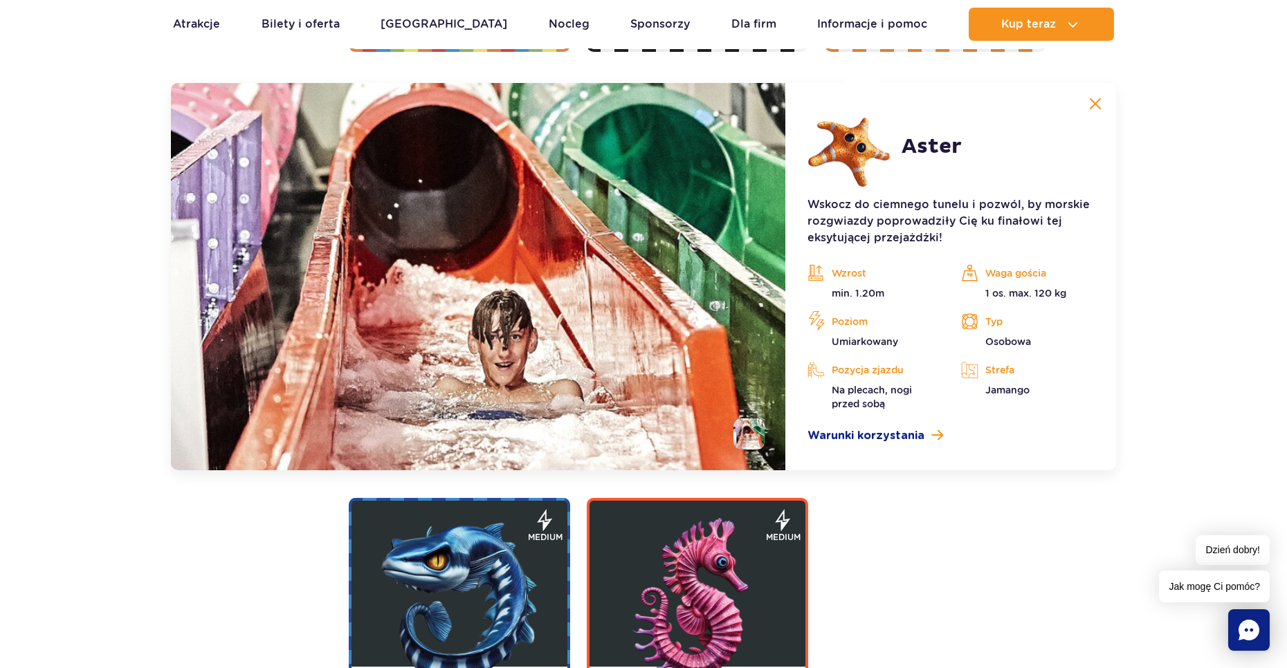
drag, startPoint x: 1084, startPoint y: 83, endPoint x: 1101, endPoint y: 93, distance: 19.2
click at [1088, 84] on article "Aster Wskocz do ciemnego tunelu i pozwól, by morskie rozgwiazdy poprowadziły Ci…" at bounding box center [950, 276] width 331 height 387
click at [1110, 119] on article "Aster Wskocz do ciemnego tunelu i pozwól, by morskie rozgwiazdy poprowadziły Ci…" at bounding box center [950, 276] width 331 height 387
click at [1108, 111] on button at bounding box center [1095, 104] width 28 height 28
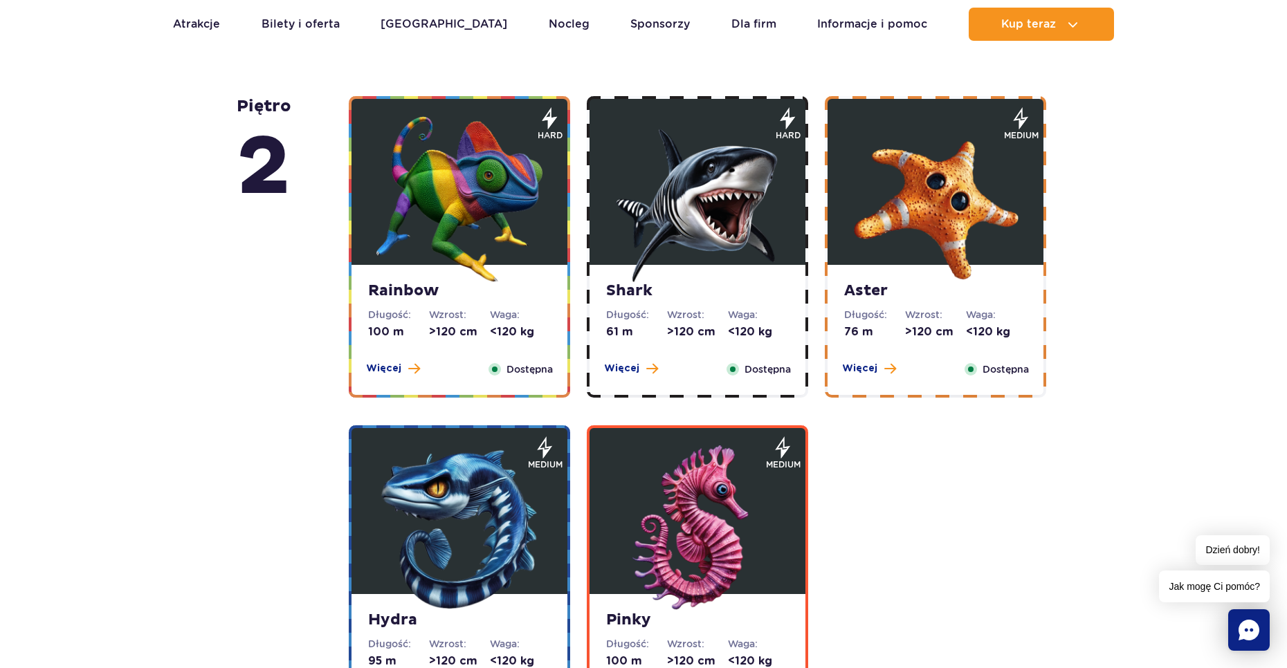
click at [678, 249] on img at bounding box center [697, 199] width 166 height 166
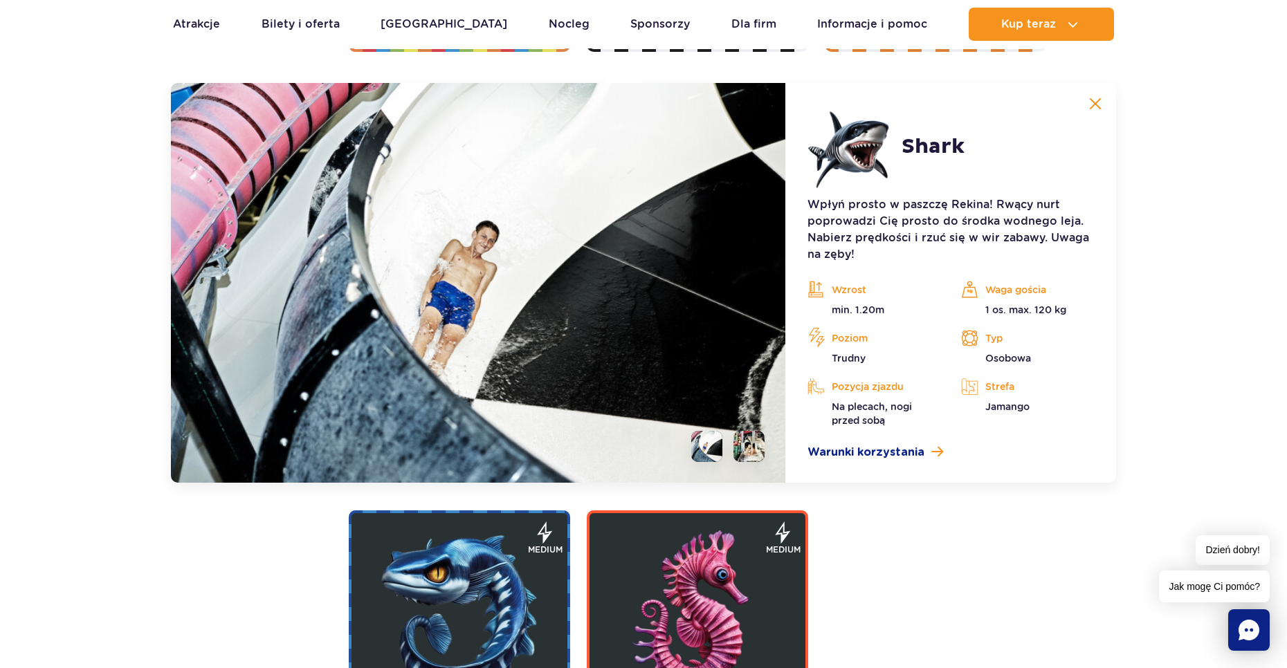
click at [1100, 99] on img at bounding box center [1095, 104] width 12 height 12
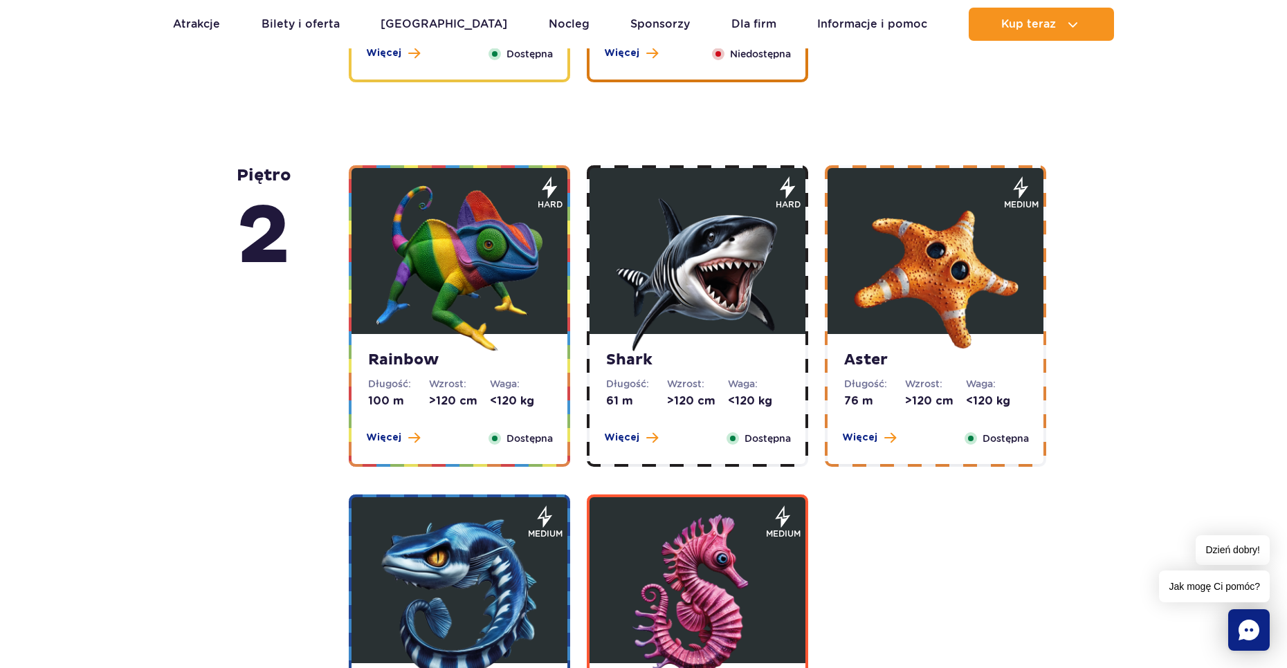
click at [465, 383] on dt "Wzrost:" at bounding box center [459, 384] width 61 height 14
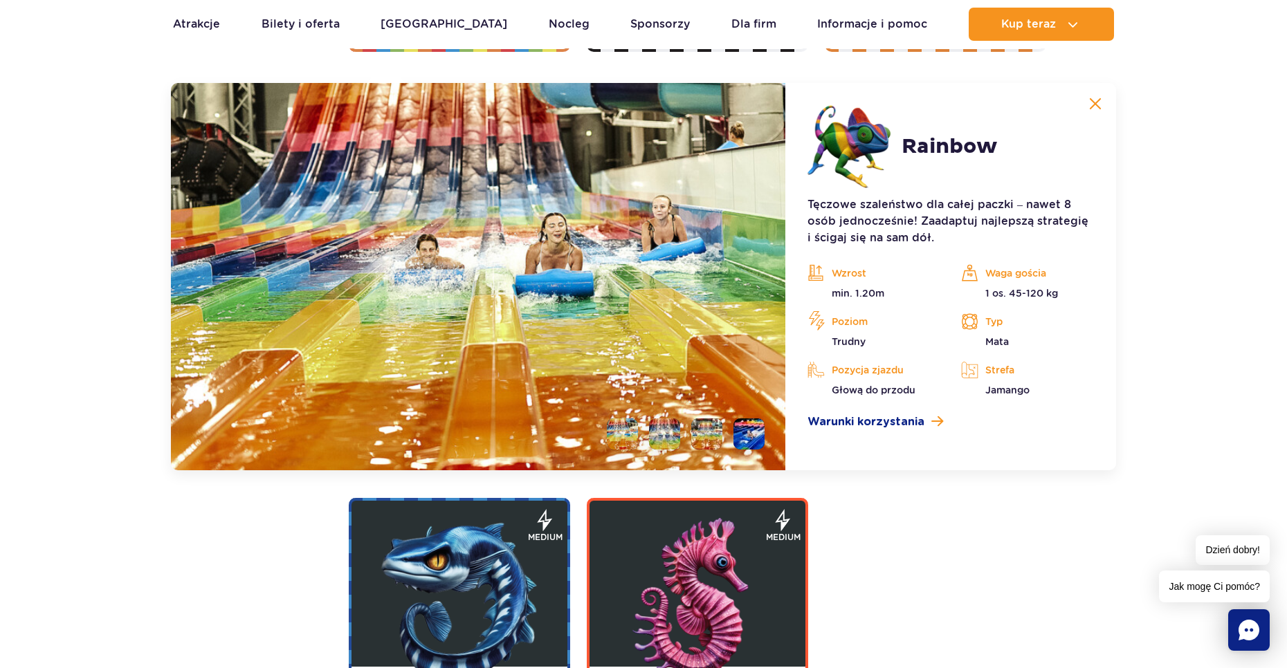
click at [1083, 105] on button at bounding box center [1095, 104] width 28 height 28
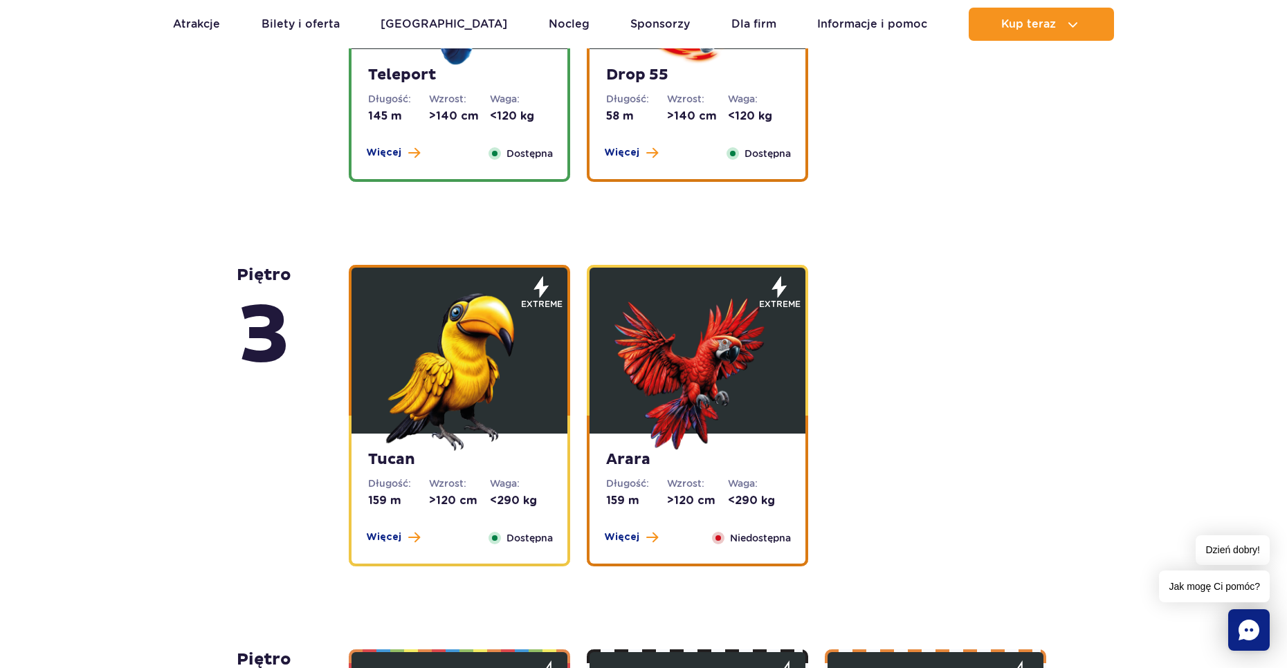
click at [769, 334] on img at bounding box center [697, 368] width 166 height 166
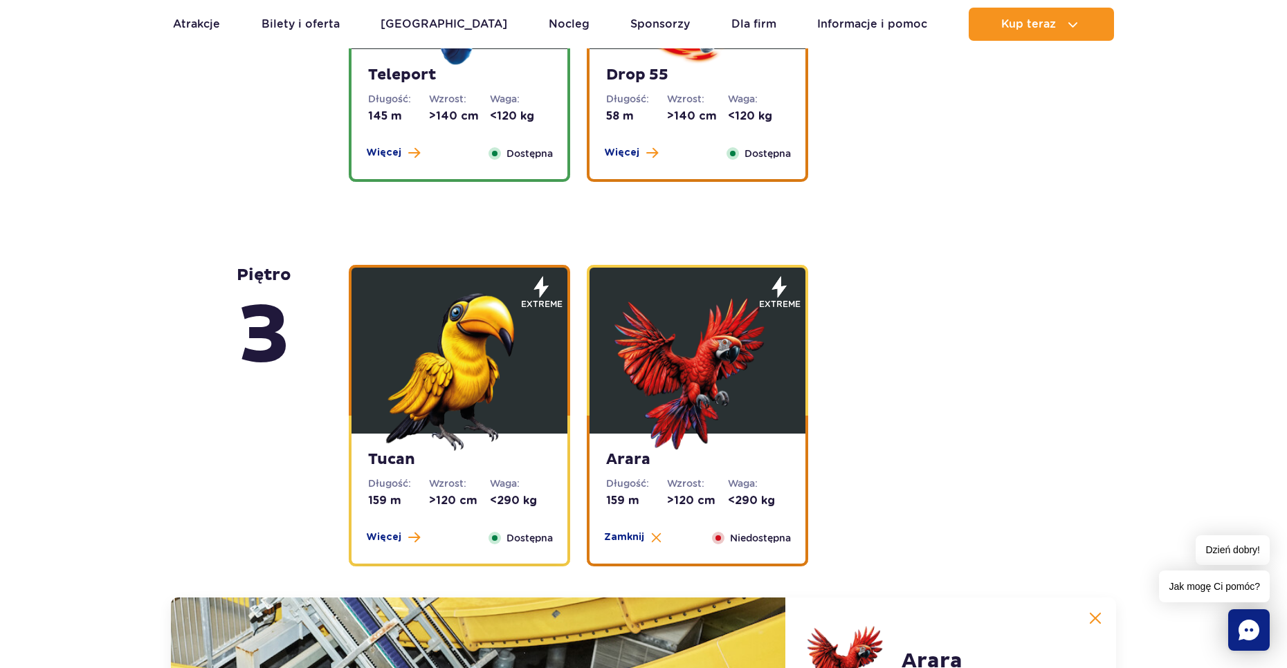
scroll to position [2370, 0]
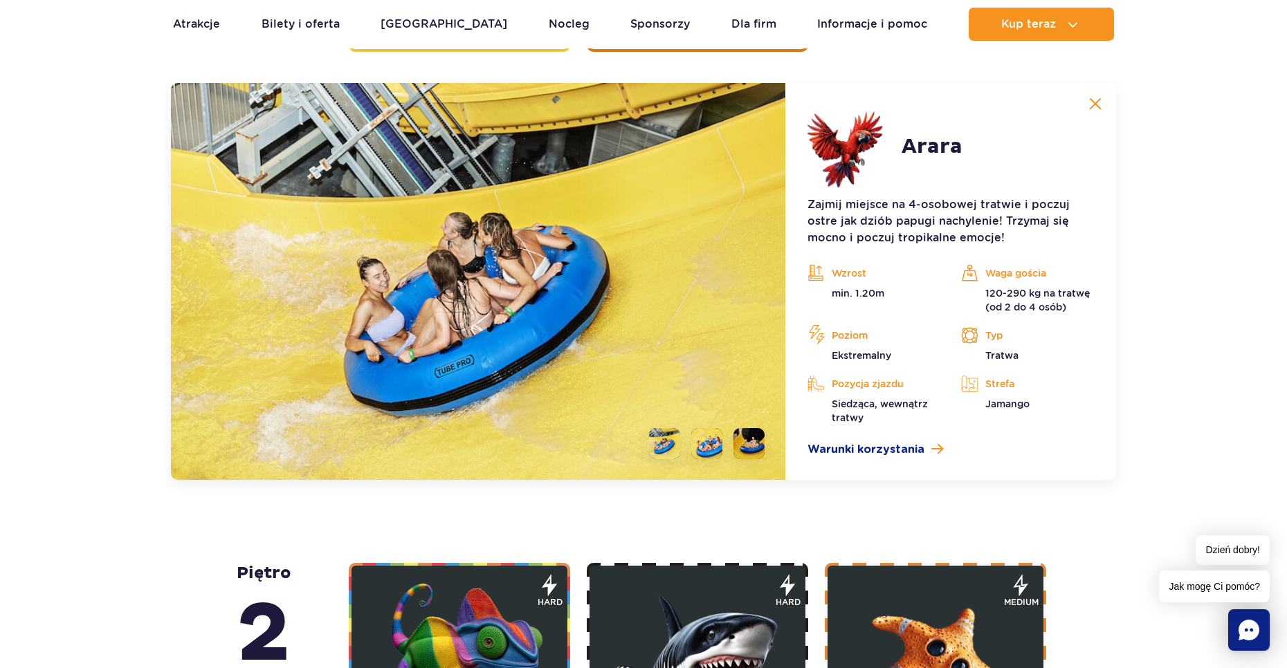
click at [1101, 107] on button at bounding box center [1095, 104] width 28 height 28
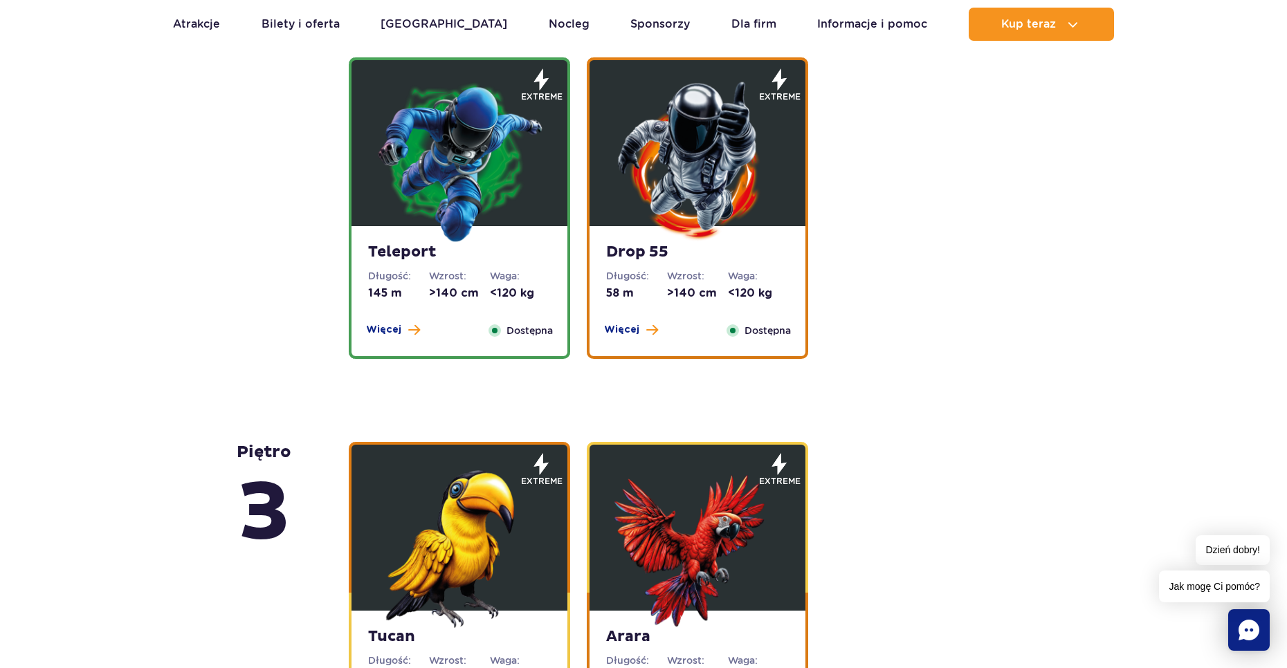
scroll to position [1609, 0]
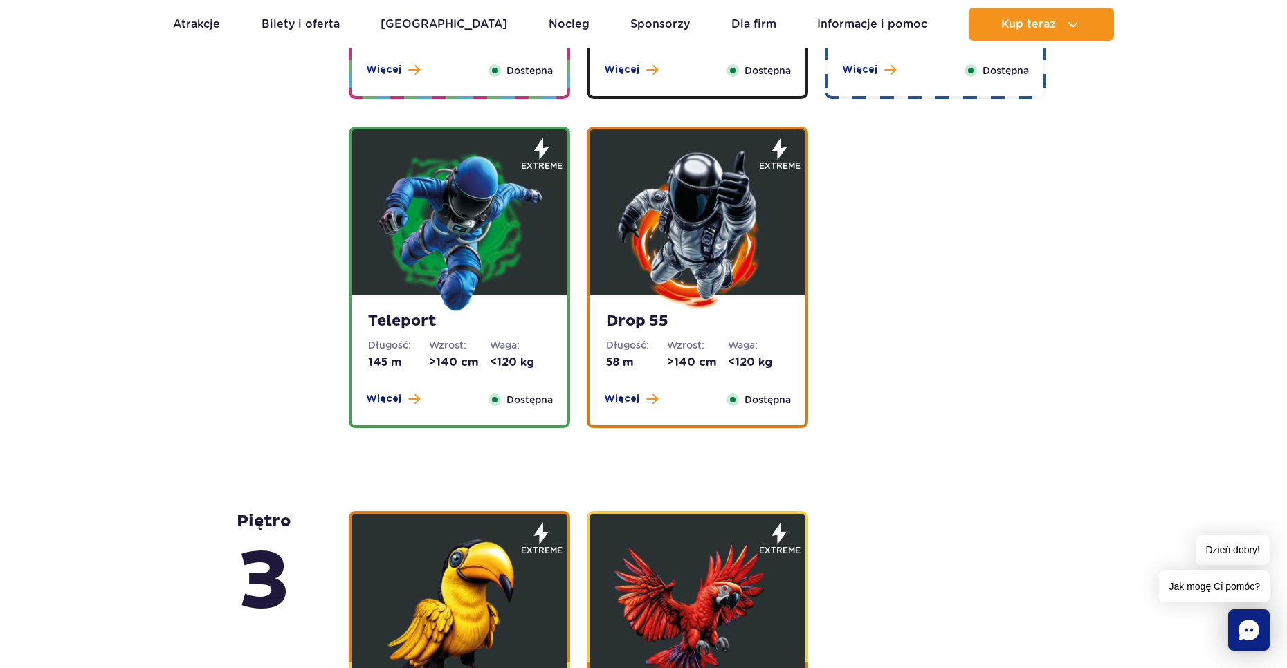
click at [519, 346] on dt "Waga:" at bounding box center [520, 345] width 61 height 14
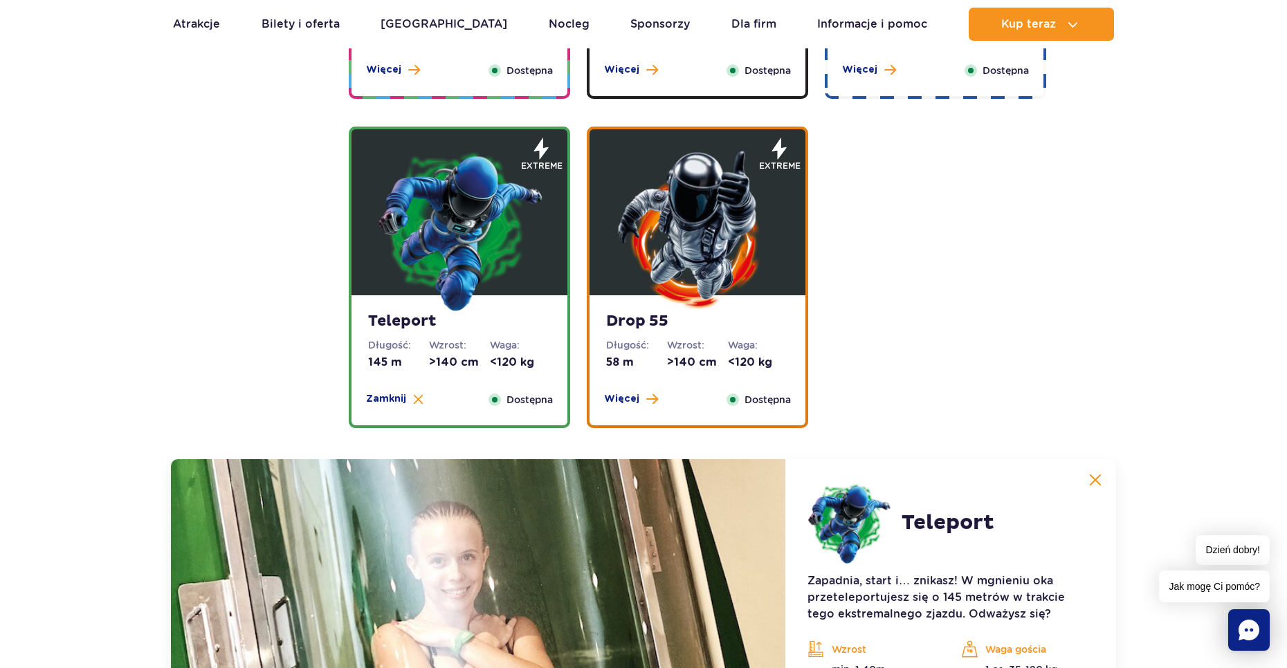
scroll to position [1985, 0]
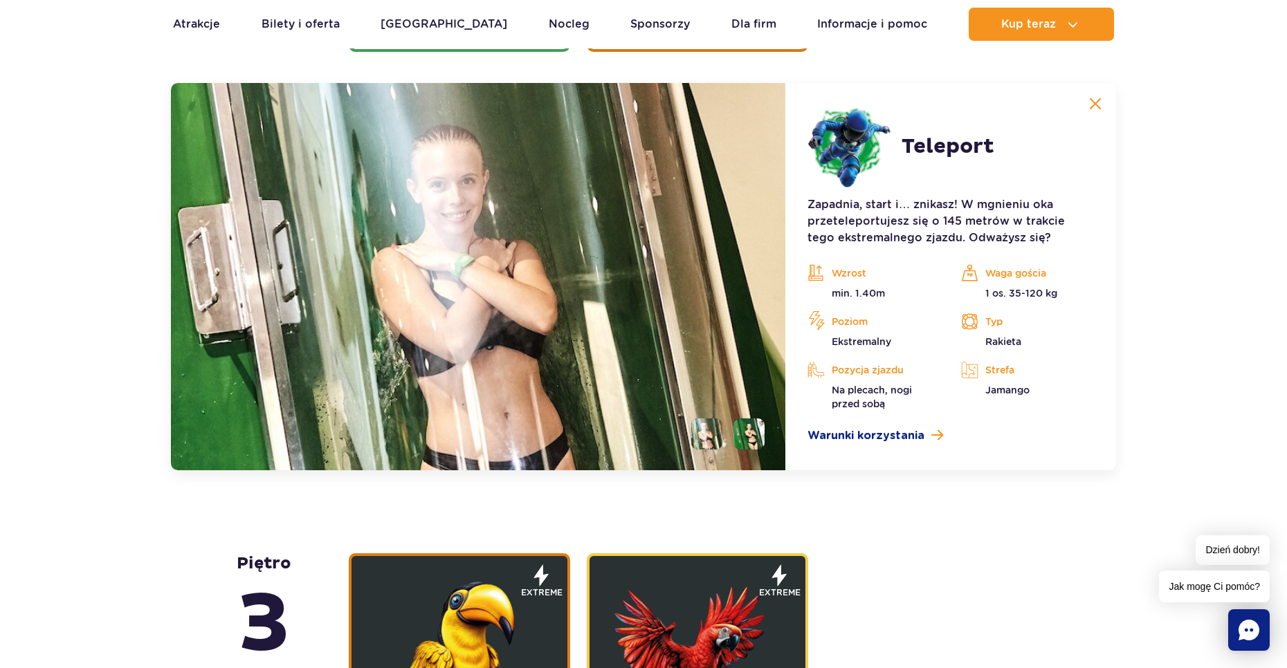
click at [1122, 95] on div "piętro 5 Zig Zag Długość: 236 m Wzrost: >140 cm Waga: <180 kg Więcej Zamknij Do…" at bounding box center [643, 660] width 1287 height 3358
click at [1090, 100] on img at bounding box center [1095, 104] width 12 height 12
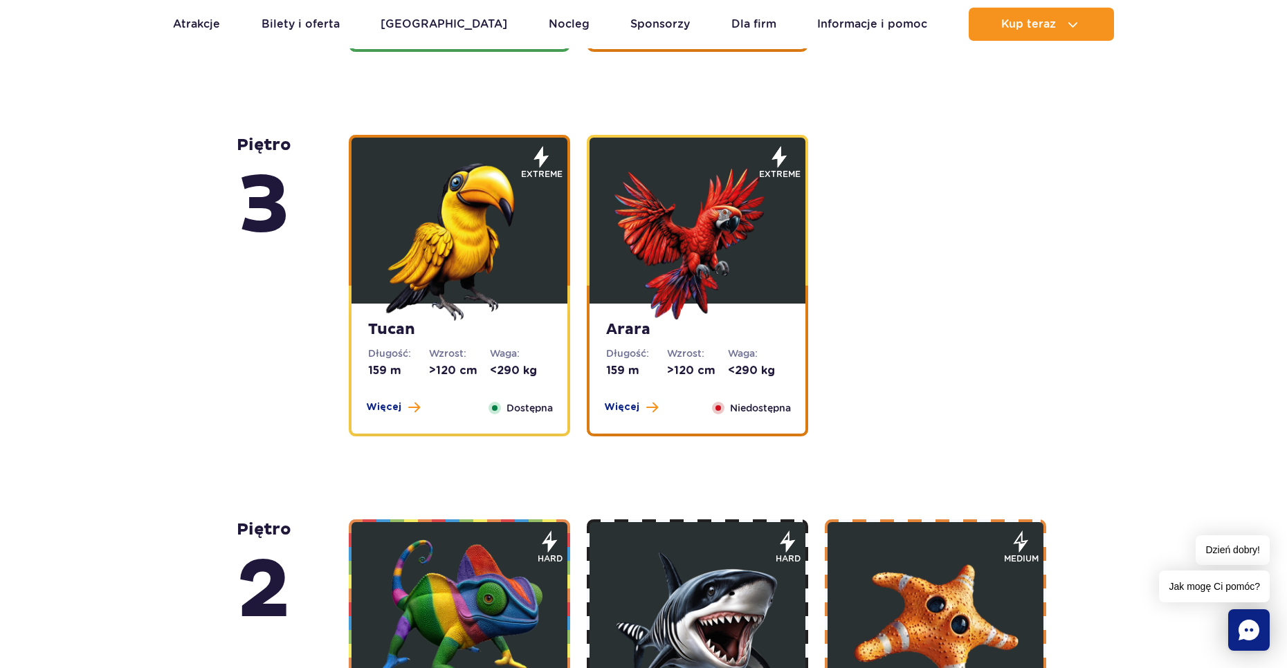
click at [736, 199] on img at bounding box center [697, 238] width 166 height 166
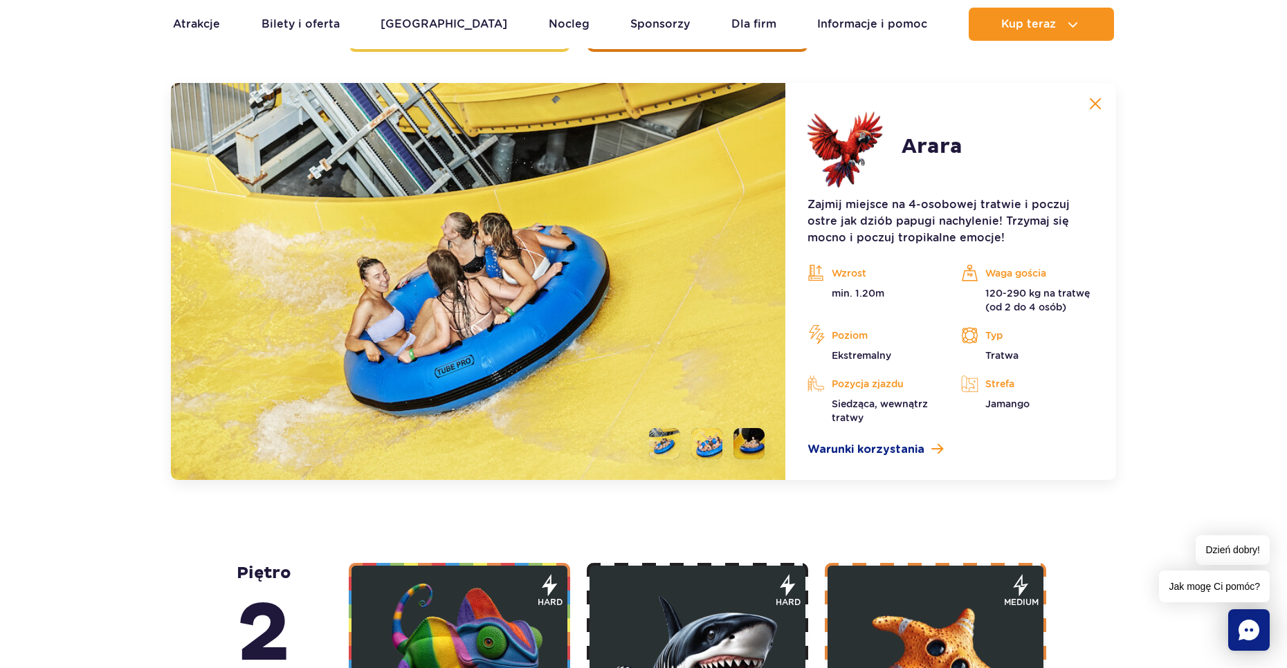
click at [748, 440] on li at bounding box center [748, 443] width 31 height 31
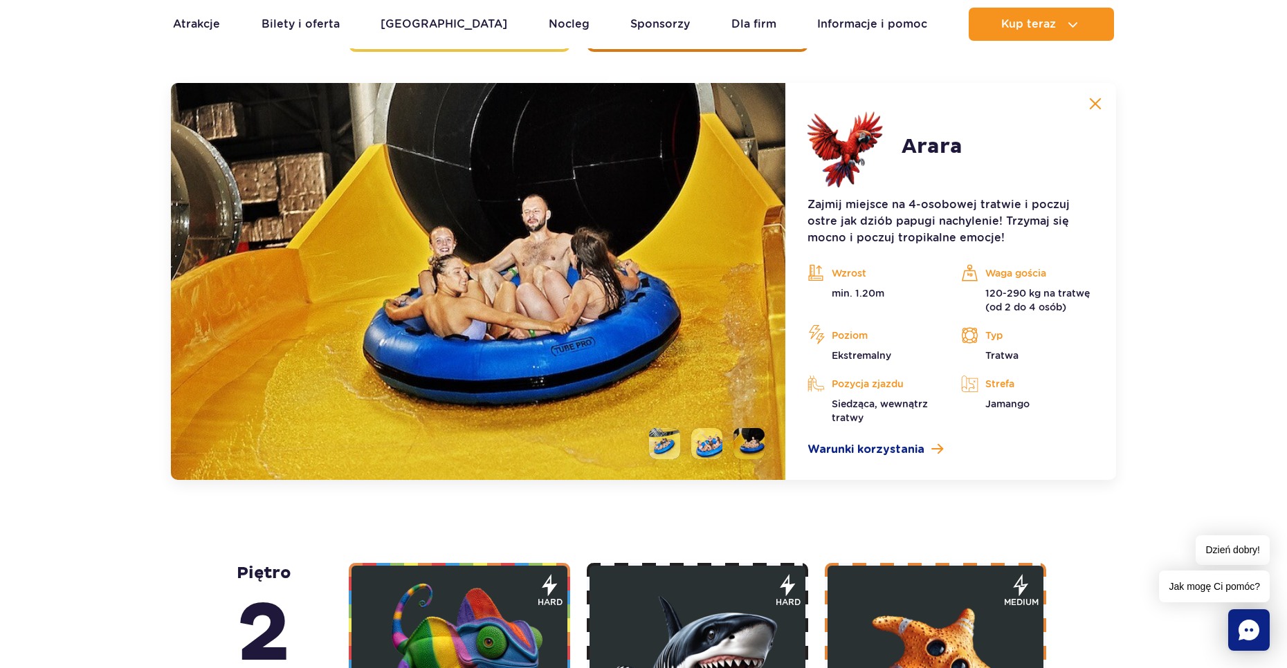
click at [722, 441] on ul at bounding box center [701, 443] width 127 height 31
click at [711, 443] on li at bounding box center [706, 443] width 31 height 31
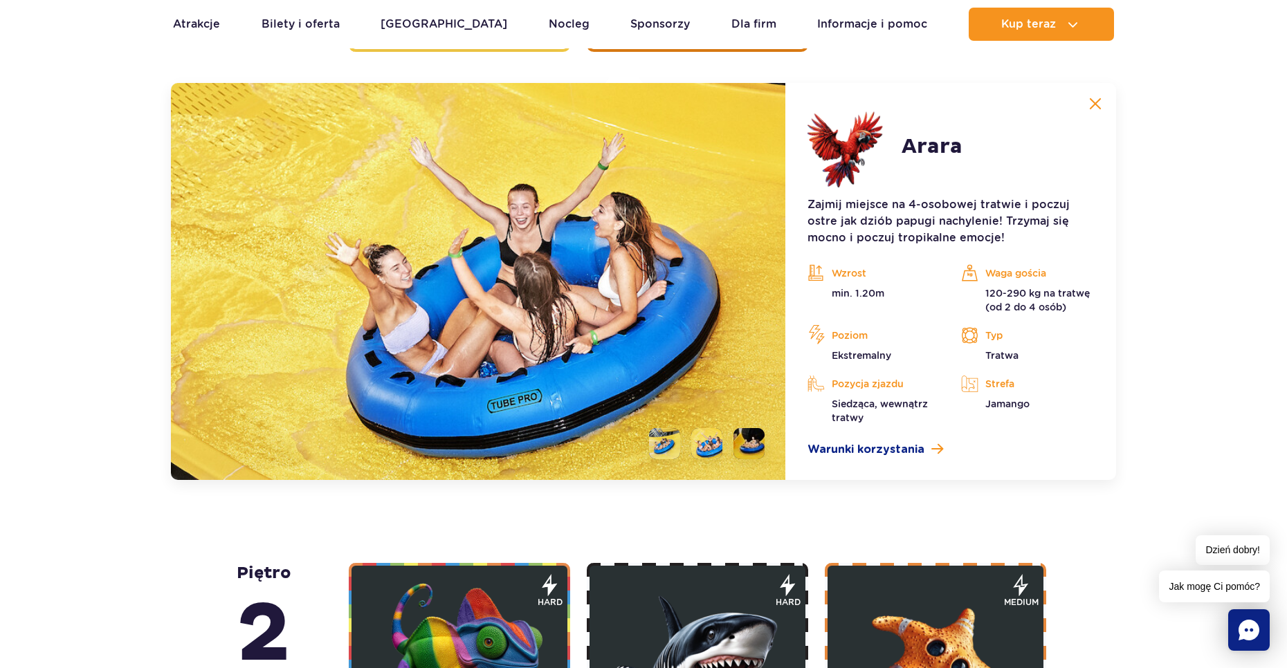
click at [670, 445] on li at bounding box center [664, 443] width 31 height 31
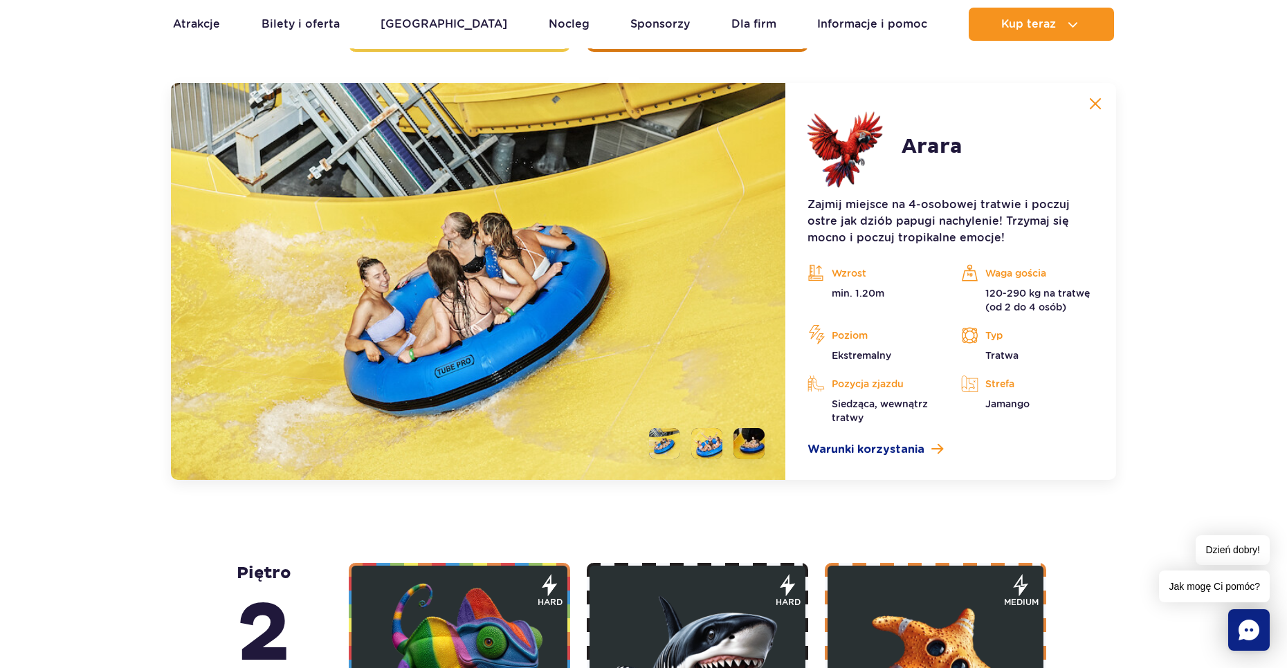
click at [1088, 94] on button at bounding box center [1095, 104] width 28 height 28
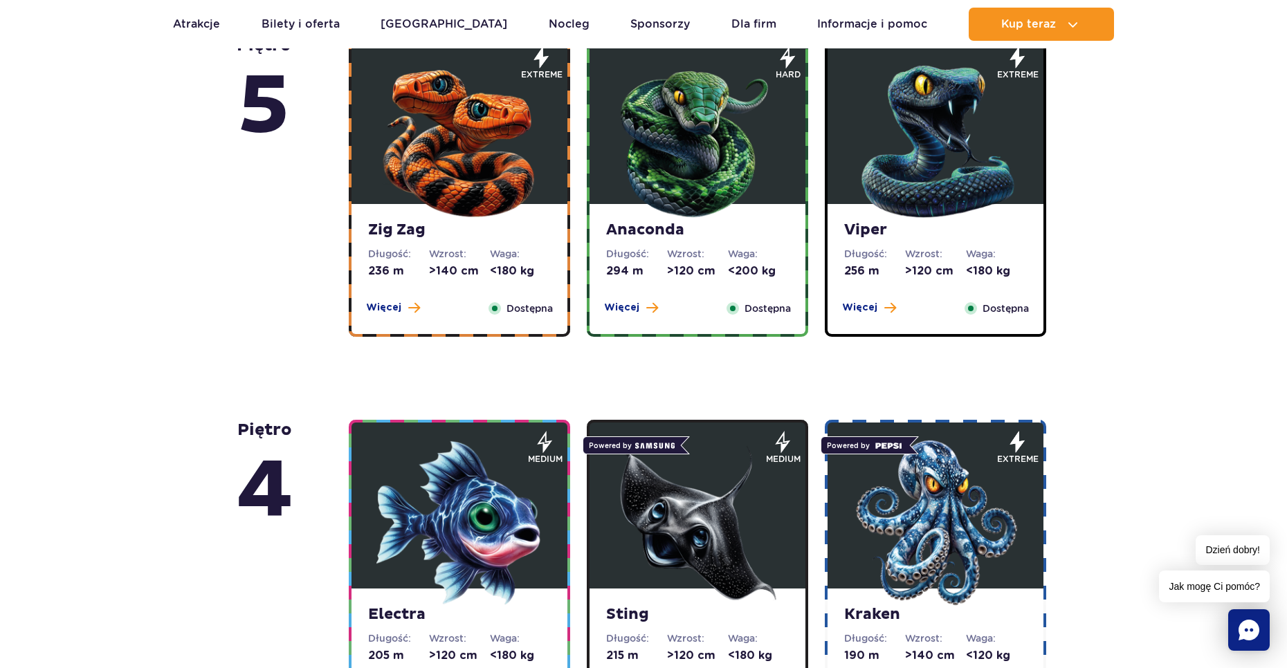
scroll to position [848, 0]
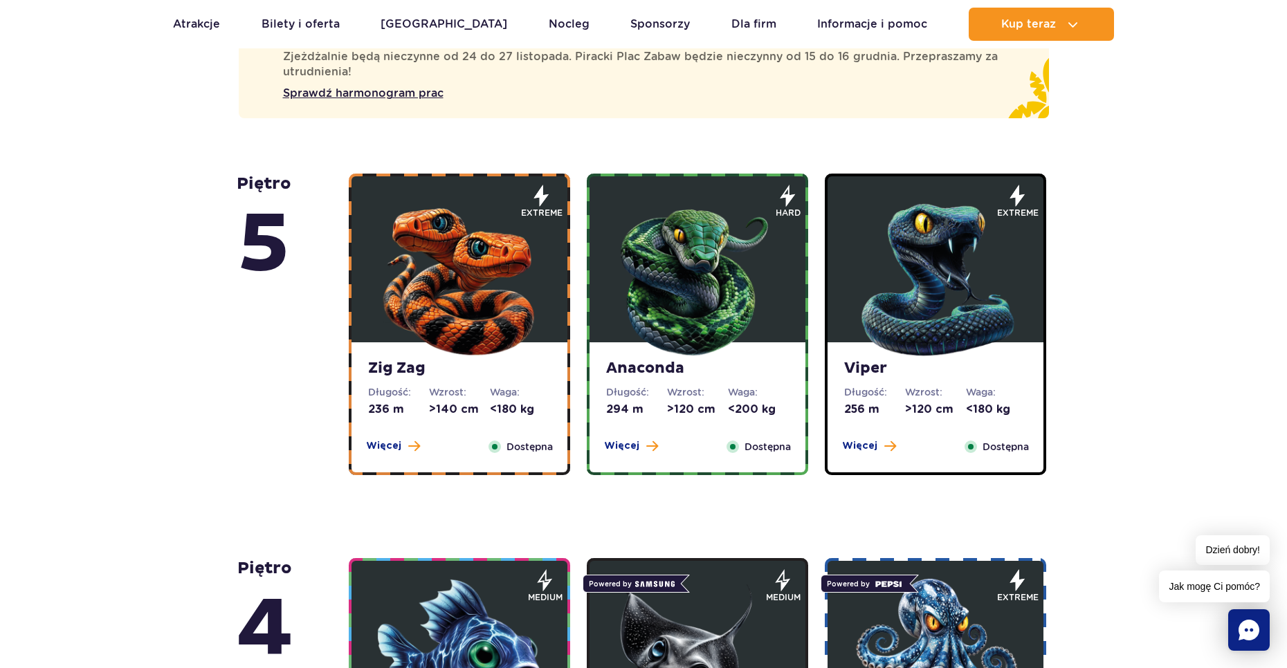
click at [495, 347] on img at bounding box center [459, 277] width 166 height 166
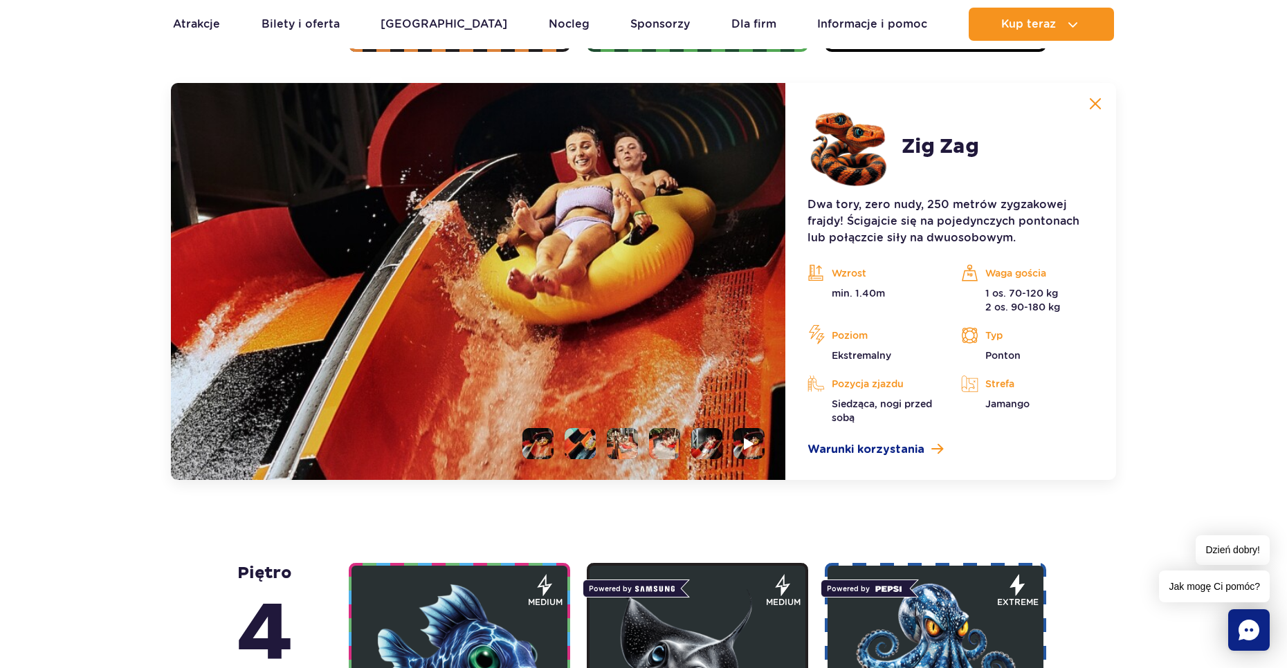
click at [1095, 109] on img at bounding box center [1095, 104] width 12 height 12
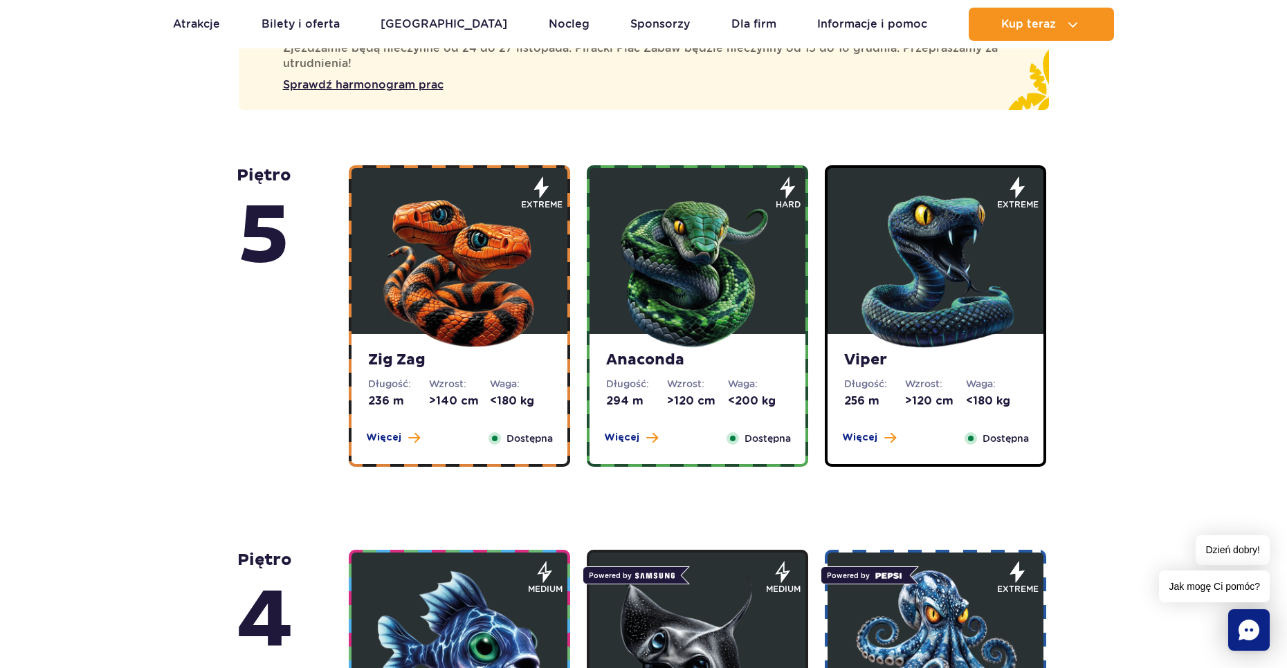
click at [899, 262] on img at bounding box center [935, 268] width 166 height 166
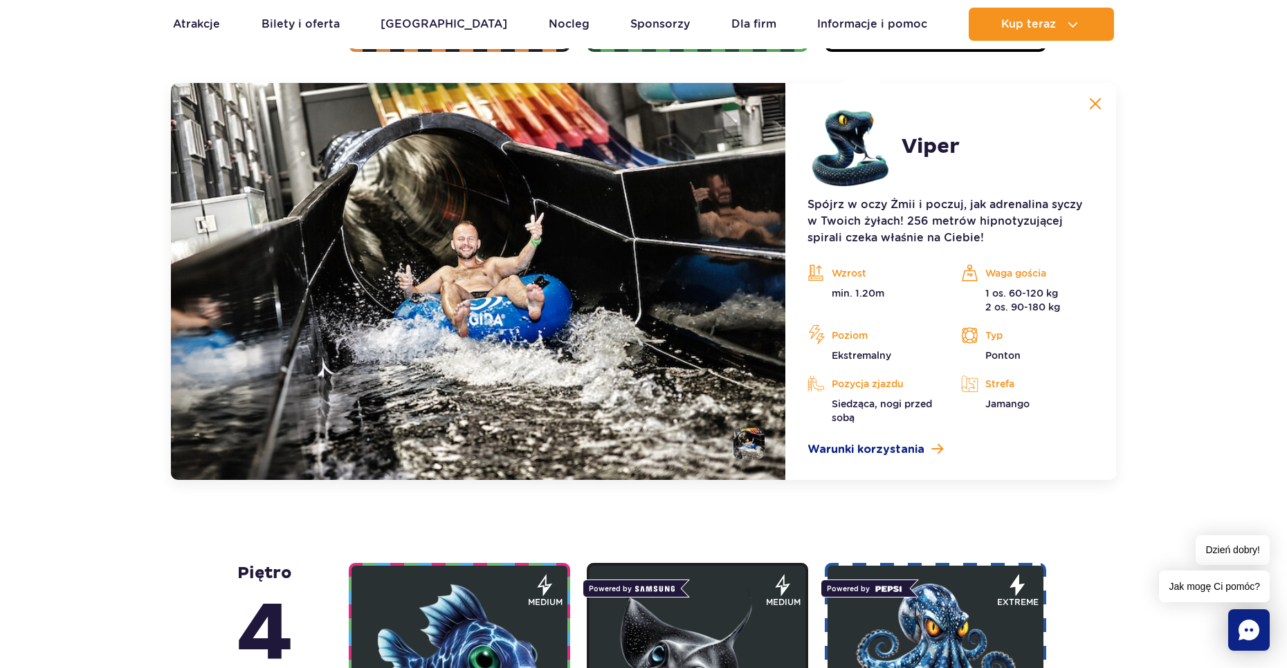
click at [1094, 96] on button at bounding box center [1095, 104] width 28 height 28
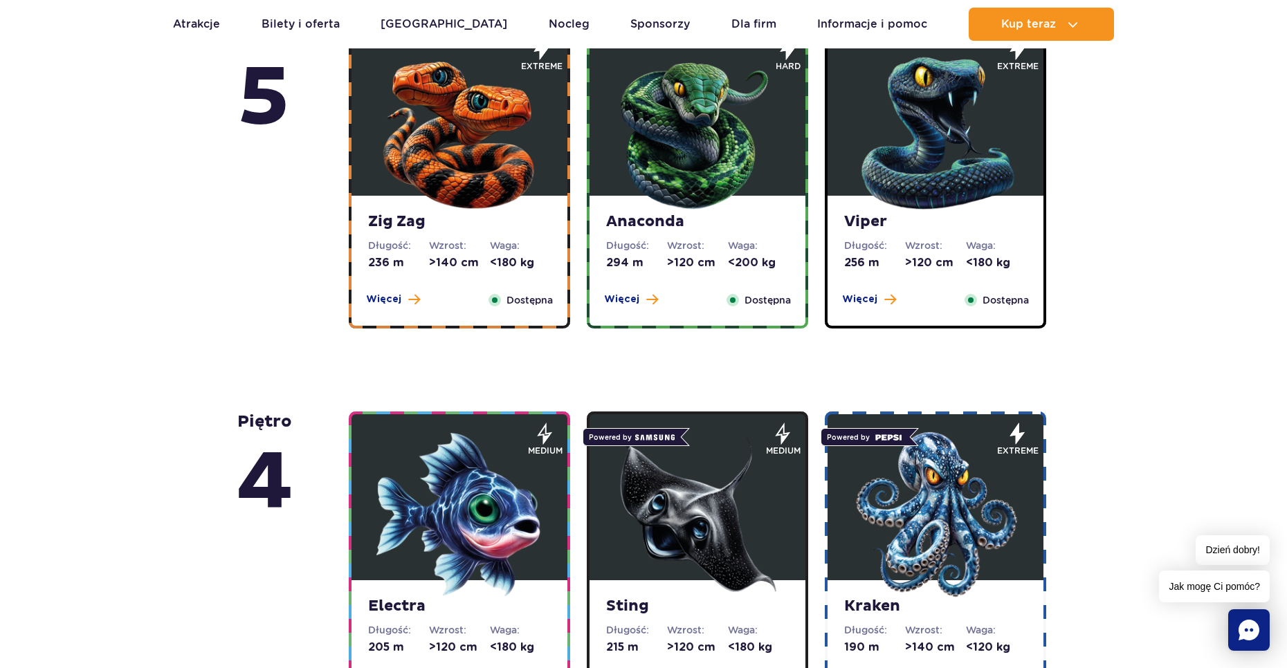
scroll to position [856, 0]
